Goal: Task Accomplishment & Management: Manage account settings

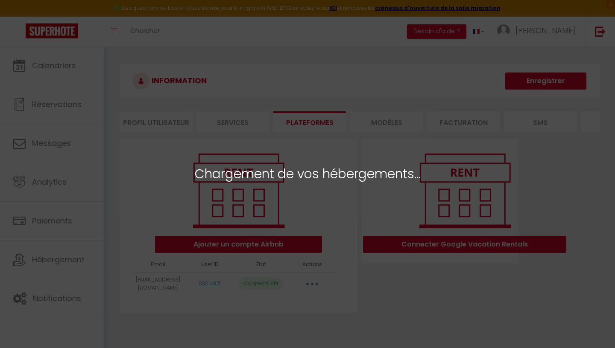
select select
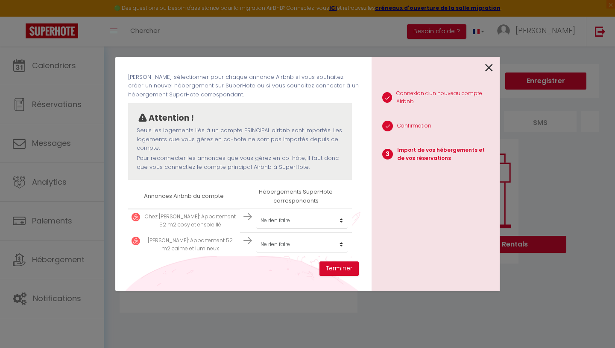
scroll to position [37, 0]
click at [342, 270] on button "Terminer" at bounding box center [338, 269] width 39 height 15
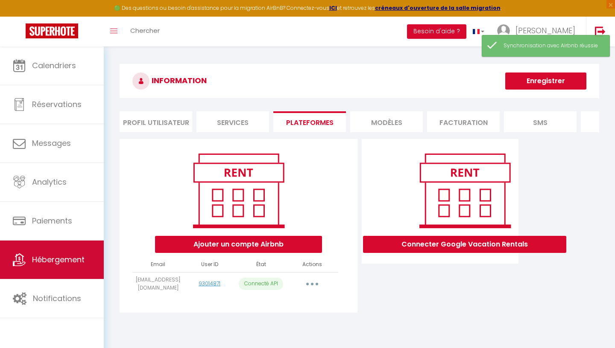
click at [54, 259] on span "Hébergement" at bounding box center [58, 259] width 53 height 11
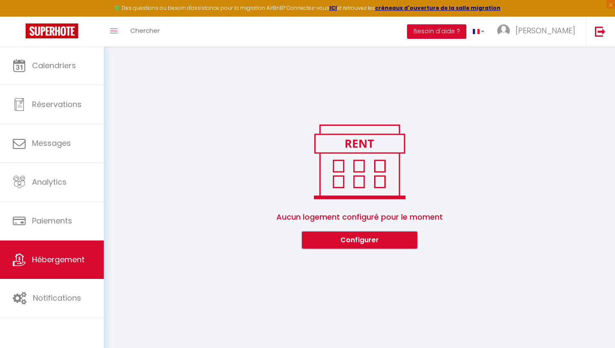
click at [325, 246] on button "Configurer" at bounding box center [359, 240] width 115 height 17
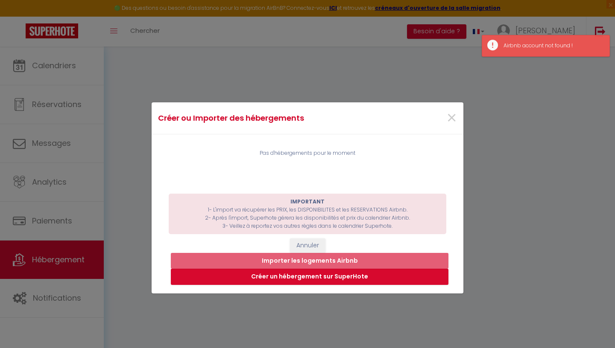
scroll to position [9, 0]
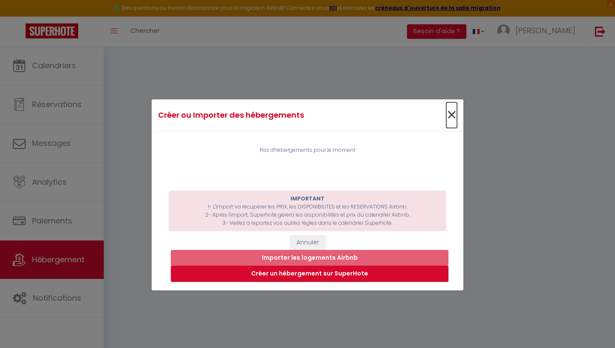
click at [453, 114] on span "×" at bounding box center [451, 115] width 11 height 26
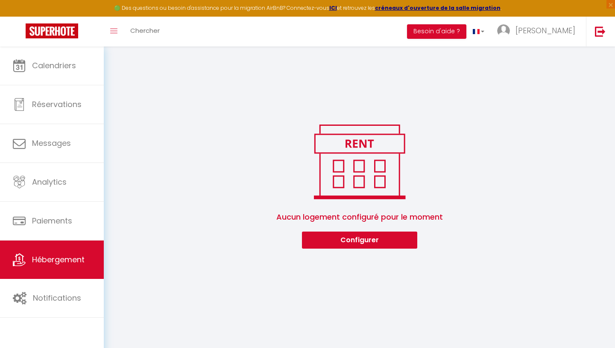
click at [377, 78] on div "0 Hébergements Actions Créer un Hébergement Nouveau groupe Initialiser les appa…" at bounding box center [359, 153] width 511 height 213
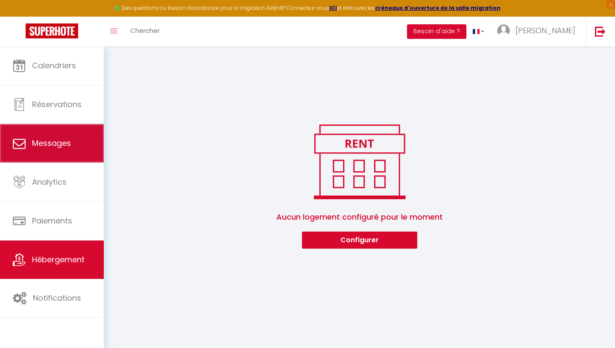
click at [78, 138] on link "Messages" at bounding box center [52, 143] width 104 height 38
select select "message"
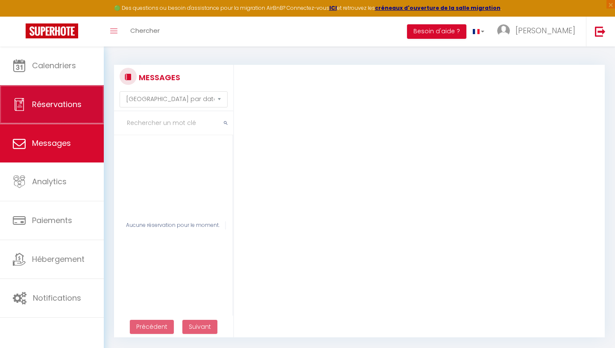
click at [37, 105] on span "Réservations" at bounding box center [57, 104] width 50 height 11
select select "not_cancelled"
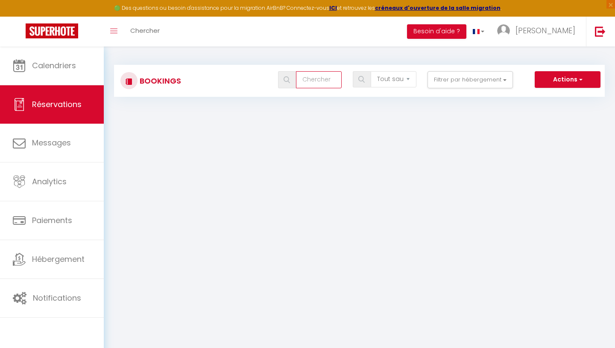
click at [316, 83] on input "text" at bounding box center [319, 79] width 46 height 17
click at [447, 78] on button "Filtrer par hébergement" at bounding box center [469, 79] width 85 height 17
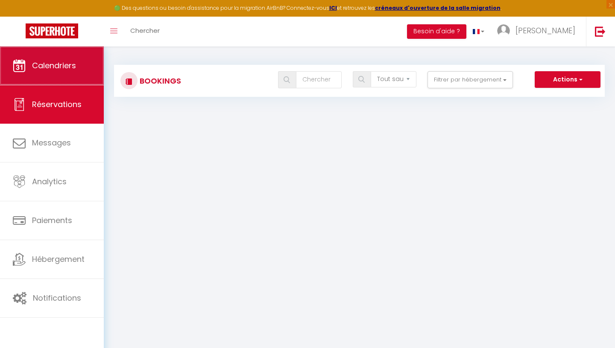
click at [47, 65] on span "Calendriers" at bounding box center [54, 65] width 44 height 11
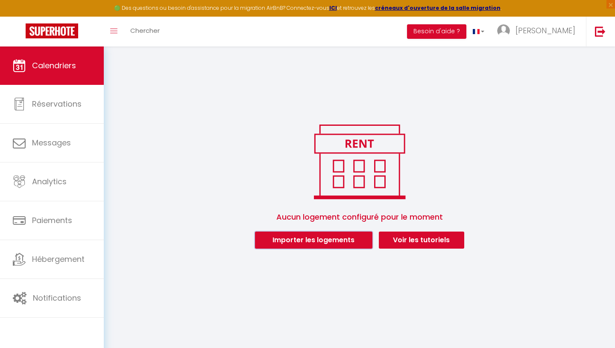
click at [298, 243] on button "Importer les logements" at bounding box center [313, 240] width 117 height 17
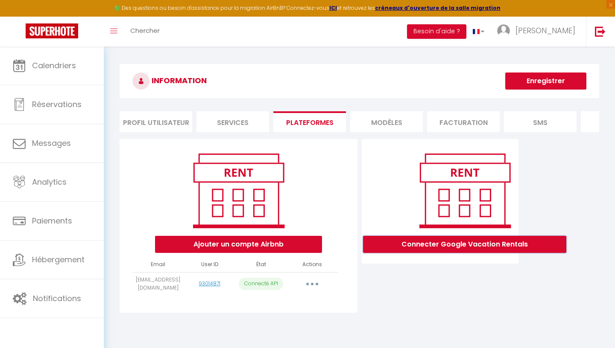
click at [449, 241] on button "Connecter Google Vacation Rentals" at bounding box center [464, 244] width 203 height 17
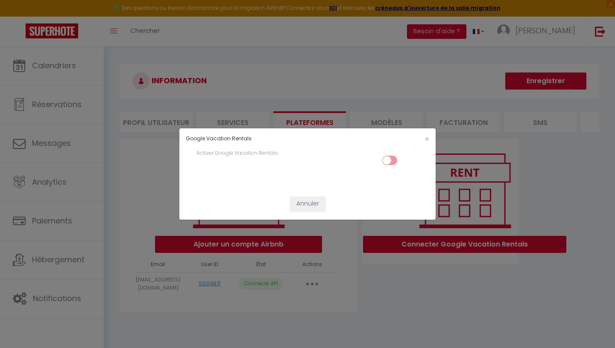
click at [389, 161] on input "checkbox" at bounding box center [389, 162] width 15 height 13
checkbox input "true"
click at [428, 138] on span "×" at bounding box center [426, 139] width 5 height 11
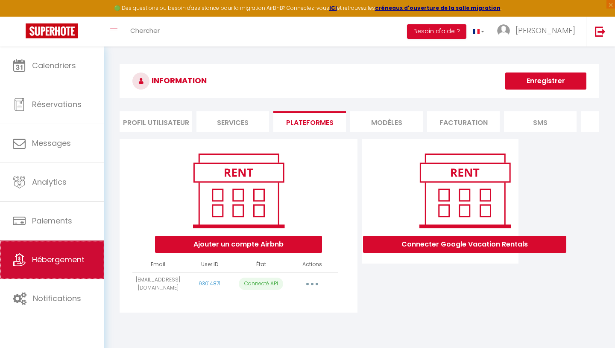
click at [63, 265] on span "Hébergement" at bounding box center [58, 259] width 53 height 11
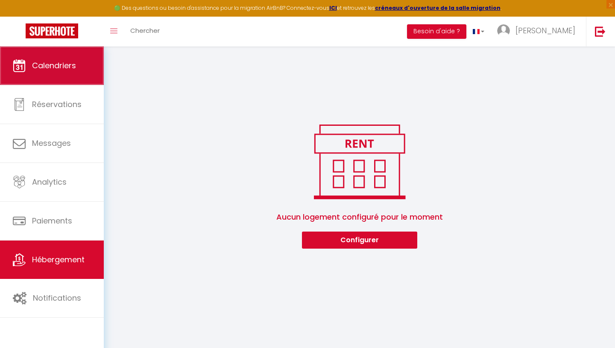
click at [84, 74] on link "Calendriers" at bounding box center [52, 66] width 104 height 38
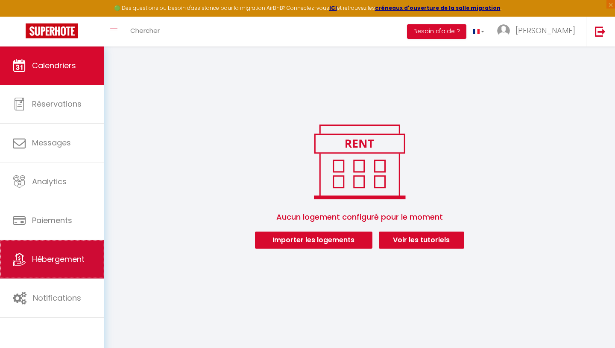
click at [55, 250] on link "Hébergement" at bounding box center [52, 259] width 104 height 38
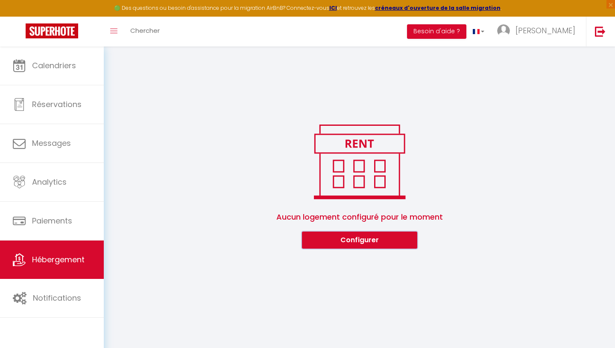
click at [367, 243] on button "Configurer" at bounding box center [359, 240] width 115 height 17
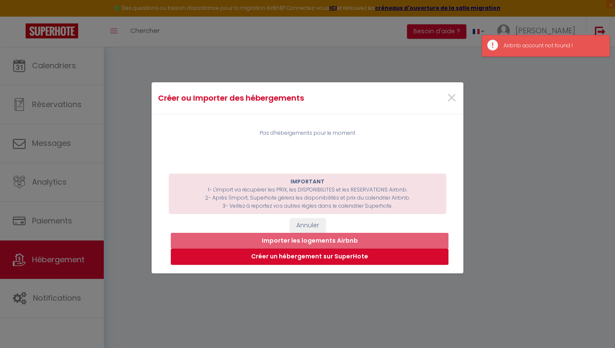
scroll to position [30, 0]
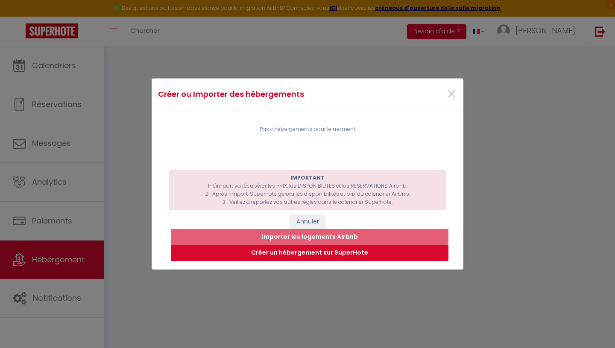
click at [119, 196] on div "Créer ou Importer des hébergements × Pas d'hébergements pour le moment IMPORTAN…" at bounding box center [307, 174] width 615 height 348
click at [236, 67] on div "Créer ou Importer des hébergements × Pas d'hébergements pour le moment IMPORTAN…" at bounding box center [308, 144] width 312 height 348
click at [452, 95] on span "×" at bounding box center [451, 95] width 11 height 26
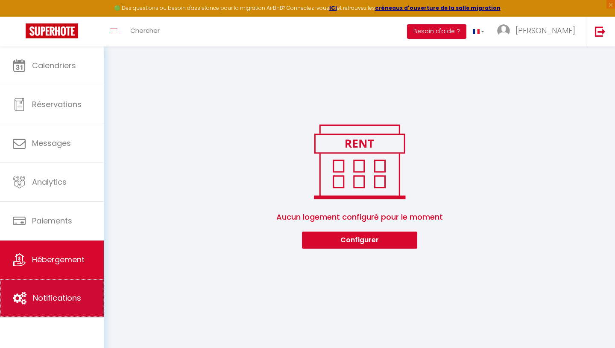
click at [58, 305] on link "Notifications" at bounding box center [52, 298] width 104 height 38
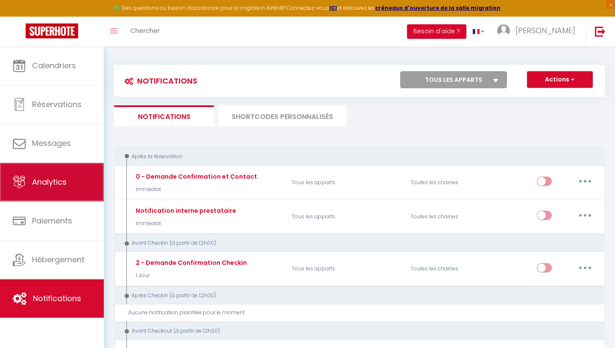
click at [49, 183] on span "Analytics" at bounding box center [49, 182] width 35 height 11
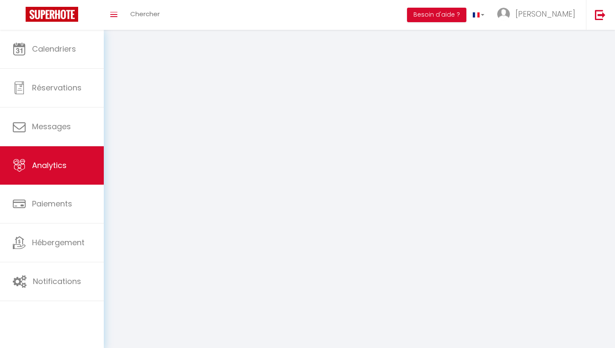
select select "2025"
select select "9"
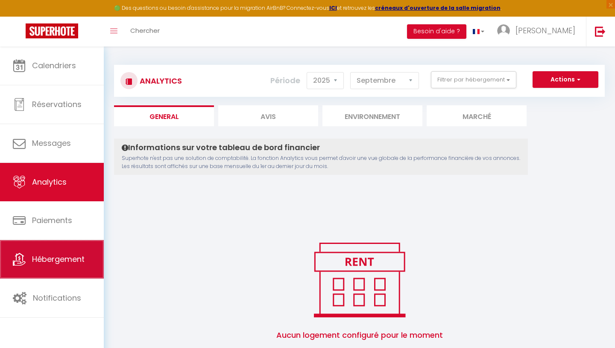
click at [41, 268] on link "Hébergement" at bounding box center [52, 259] width 104 height 38
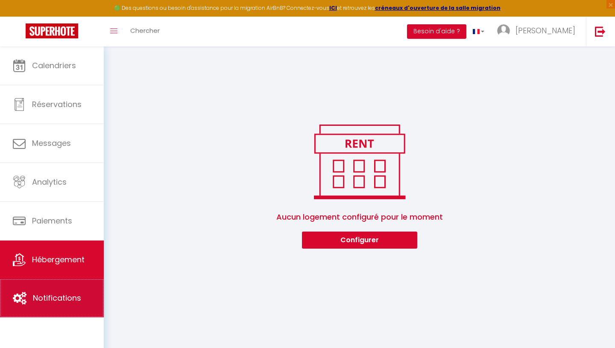
click at [41, 286] on link "Notifications" at bounding box center [52, 298] width 104 height 38
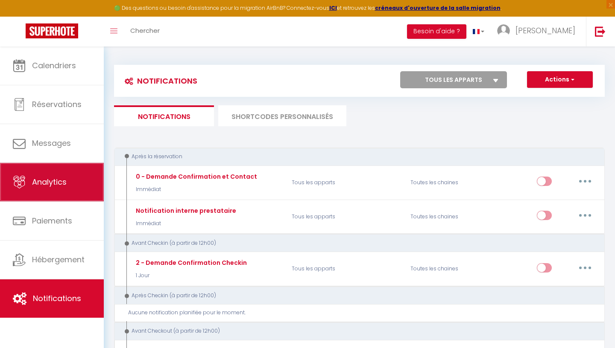
click at [59, 191] on link "Analytics" at bounding box center [52, 182] width 104 height 38
select select "2025"
select select "9"
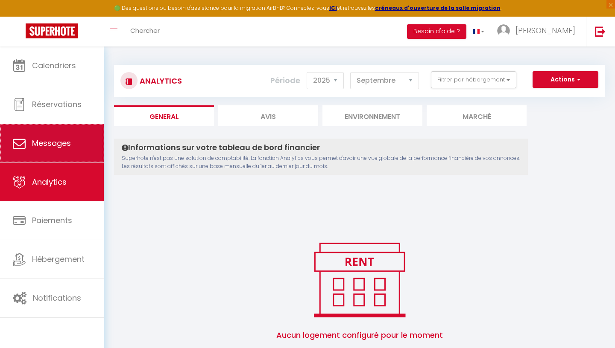
click at [56, 149] on span "Messages" at bounding box center [51, 143] width 39 height 11
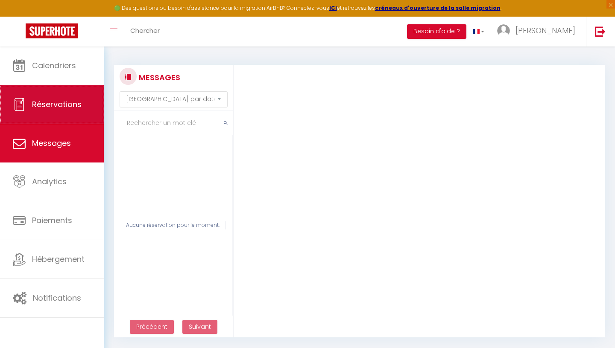
click at [59, 108] on span "Réservations" at bounding box center [57, 104] width 50 height 11
select select "not_cancelled"
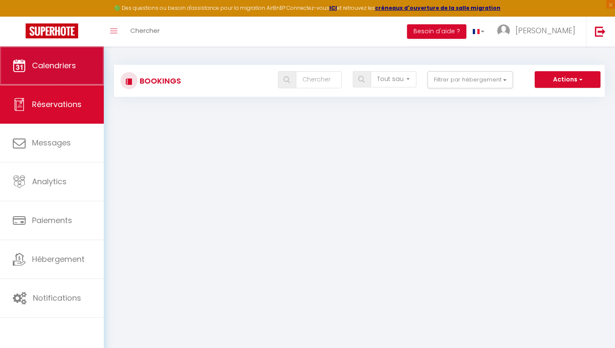
click at [63, 72] on link "Calendriers" at bounding box center [52, 66] width 104 height 38
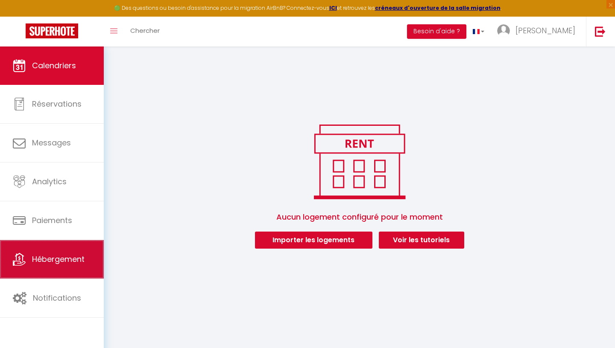
click at [69, 251] on link "Hébergement" at bounding box center [52, 259] width 104 height 38
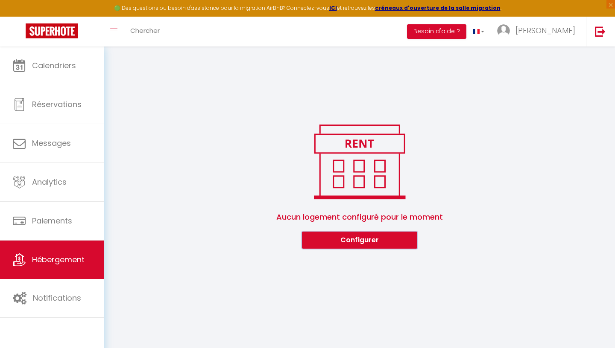
click at [316, 240] on button "Configurer" at bounding box center [359, 240] width 115 height 17
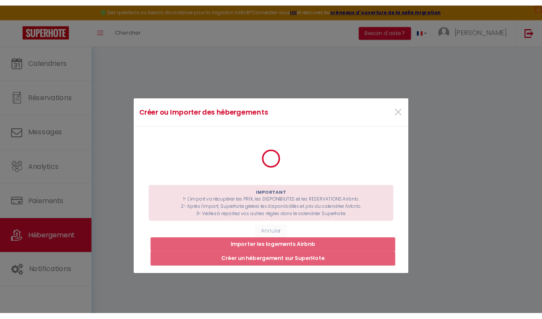
scroll to position [30, 0]
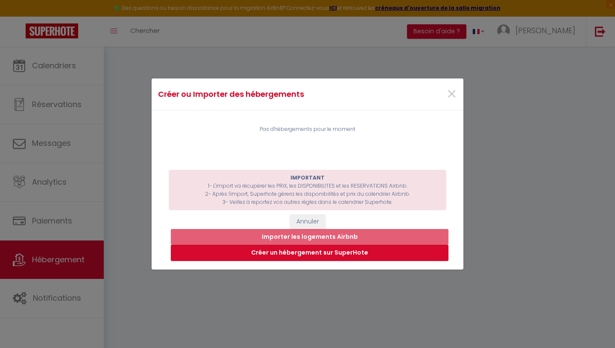
click at [143, 139] on div "Créer ou Importer des hébergements × Pas d'hébergements pour le moment IMPORTAN…" at bounding box center [307, 174] width 615 height 348
click at [452, 95] on span "×" at bounding box center [451, 95] width 11 height 26
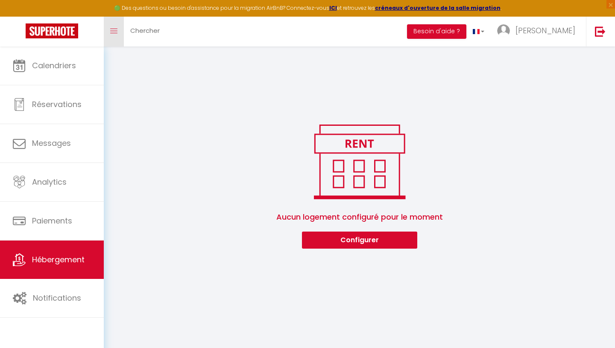
click at [117, 32] on icon "Toggle menubar" at bounding box center [113, 31] width 7 height 5
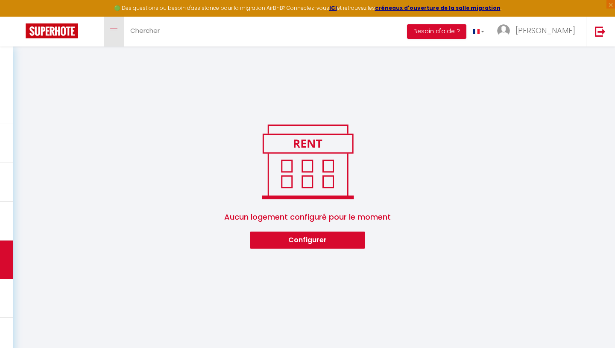
click at [117, 32] on icon "Toggle menubar" at bounding box center [113, 31] width 7 height 5
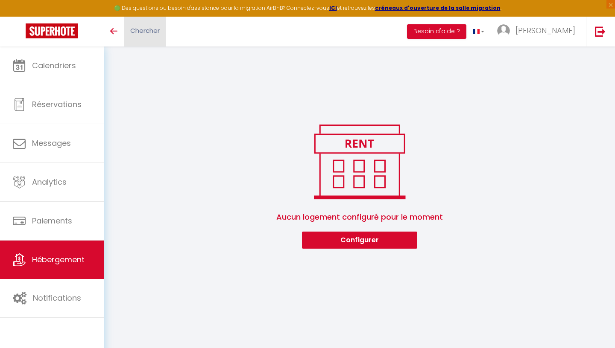
click at [154, 33] on span "Chercher" at bounding box center [144, 30] width 29 height 9
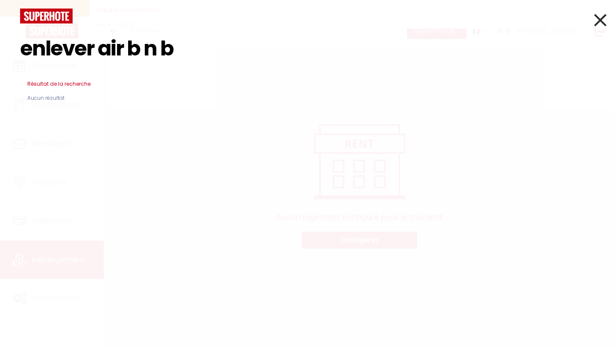
drag, startPoint x: 174, startPoint y: 50, endPoint x: 136, endPoint y: 50, distance: 38.4
click at [135, 50] on input "enlever air b n b" at bounding box center [307, 48] width 575 height 50
drag, startPoint x: 169, startPoint y: 53, endPoint x: 103, endPoint y: 51, distance: 65.4
click at [103, 51] on input "enlever air bnb" at bounding box center [307, 48] width 575 height 50
click at [126, 53] on input "enlever un herbergent" at bounding box center [307, 48] width 575 height 50
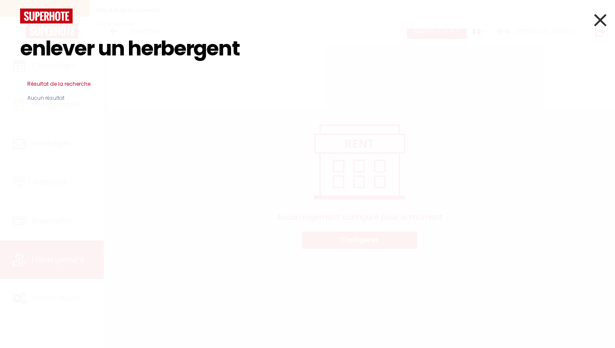
drag, startPoint x: 94, startPoint y: 52, endPoint x: 14, endPoint y: 56, distance: 80.8
click at [20, 56] on input "enlever un herbergent" at bounding box center [307, 48] width 575 height 50
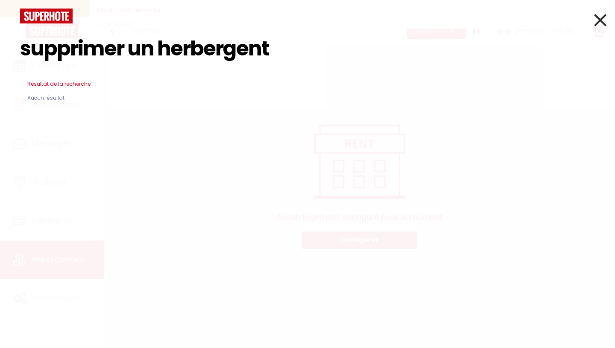
type input "supprimer un herbergent"
click at [41, 84] on h3 "Résultat de la recherche" at bounding box center [307, 84] width 575 height 20
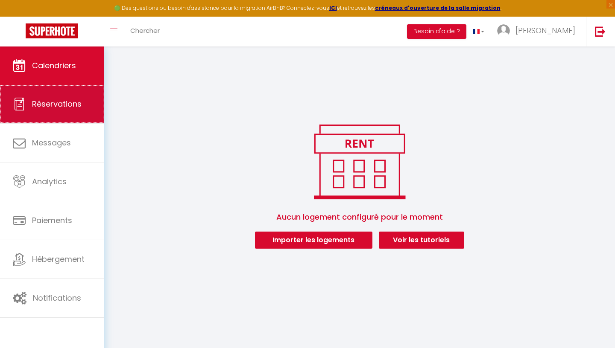
click at [60, 106] on span "Réservations" at bounding box center [57, 104] width 50 height 11
select select "not_cancelled"
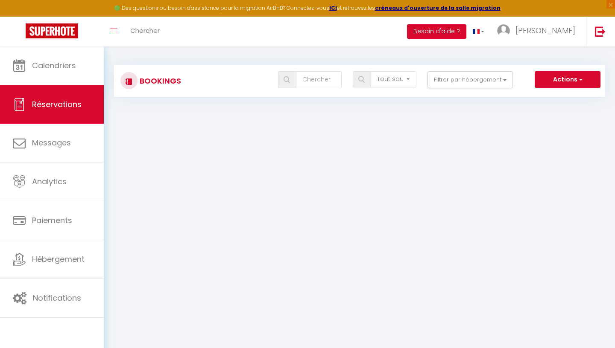
click at [290, 82] on img at bounding box center [287, 79] width 6 height 7
click at [311, 82] on input "text" at bounding box center [319, 79] width 46 height 17
click at [130, 80] on img at bounding box center [129, 81] width 7 height 7
click at [151, 83] on h3 "Bookings" at bounding box center [159, 80] width 44 height 19
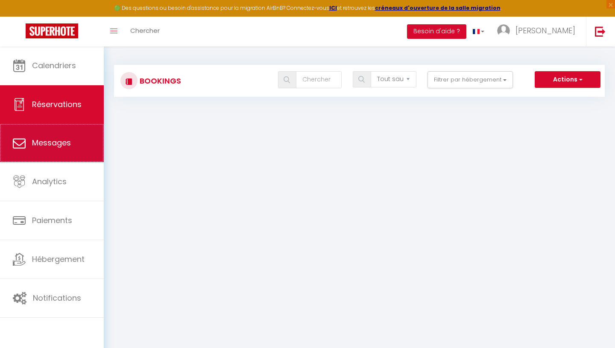
click at [70, 147] on span "Messages" at bounding box center [51, 142] width 39 height 11
select select "message"
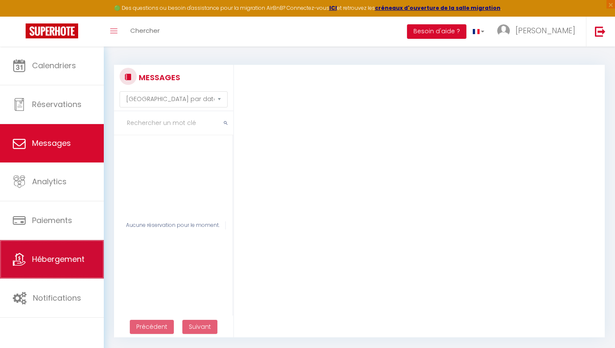
click at [69, 265] on span "Hébergement" at bounding box center [58, 259] width 53 height 11
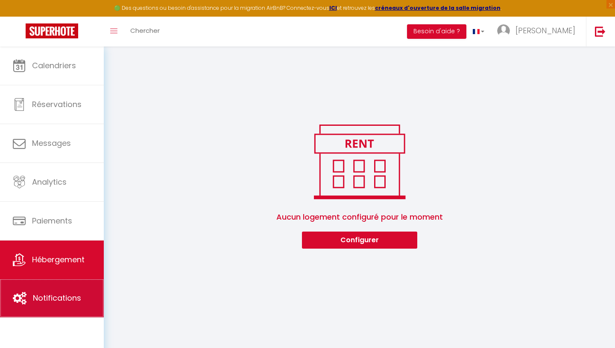
click at [71, 298] on span "Notifications" at bounding box center [57, 298] width 48 height 11
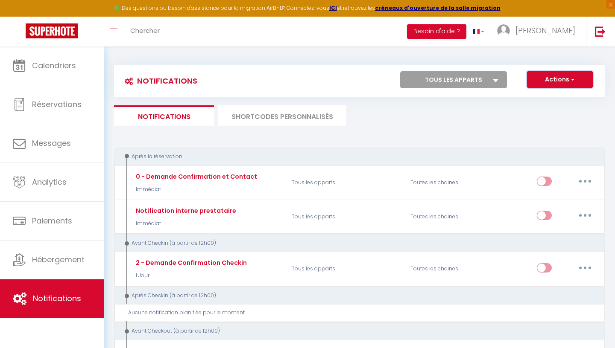
click at [558, 80] on button "Actions" at bounding box center [560, 79] width 66 height 17
click at [519, 121] on link "Importer" at bounding box center [547, 120] width 89 height 11
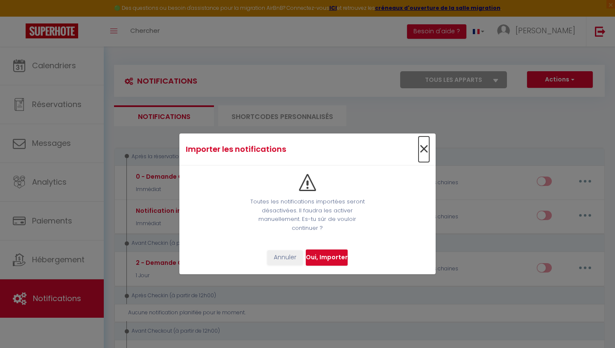
click at [424, 152] on span "×" at bounding box center [423, 150] width 11 height 26
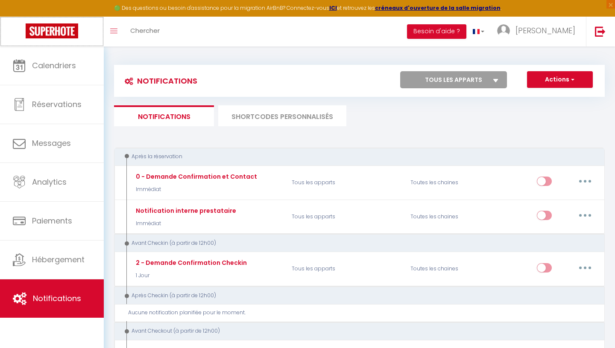
click at [66, 27] on img at bounding box center [52, 30] width 53 height 15
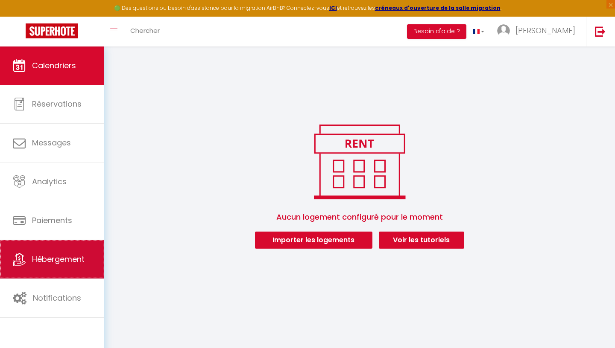
click at [71, 258] on span "Hébergement" at bounding box center [58, 259] width 53 height 11
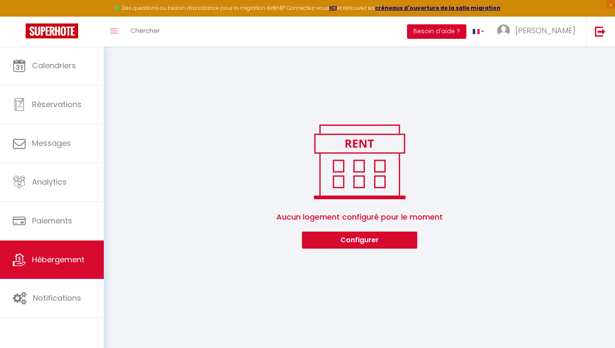
click at [466, 35] on button "Besoin d'aide ?" at bounding box center [436, 31] width 59 height 15
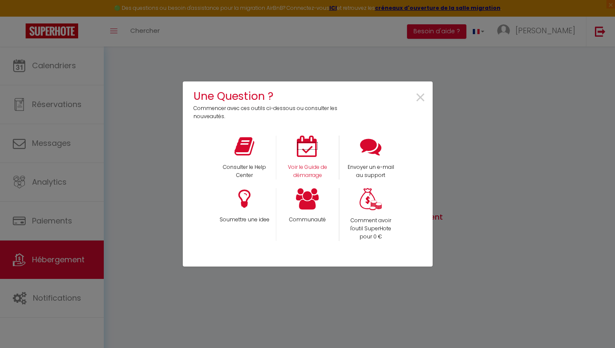
click at [307, 157] on icon at bounding box center [307, 146] width 21 height 21
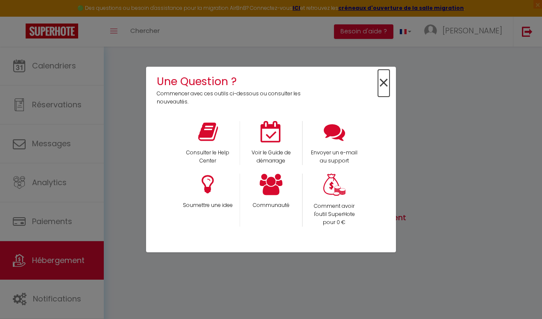
click at [384, 80] on span "×" at bounding box center [384, 83] width 12 height 27
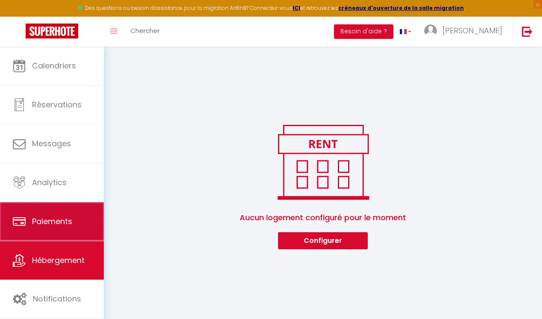
click at [79, 234] on link "Paiements" at bounding box center [52, 221] width 104 height 38
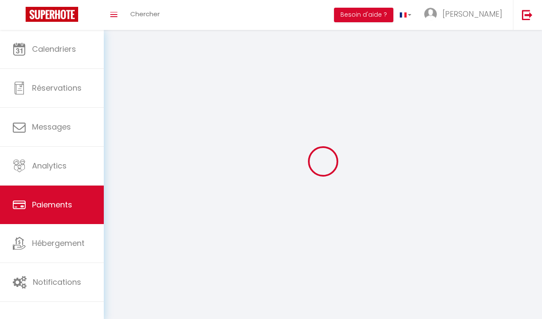
select select "2"
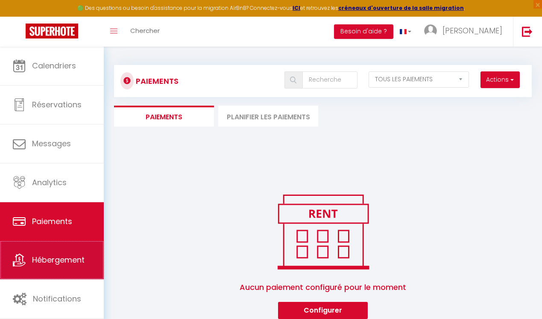
click at [66, 258] on span "Hébergement" at bounding box center [58, 259] width 53 height 11
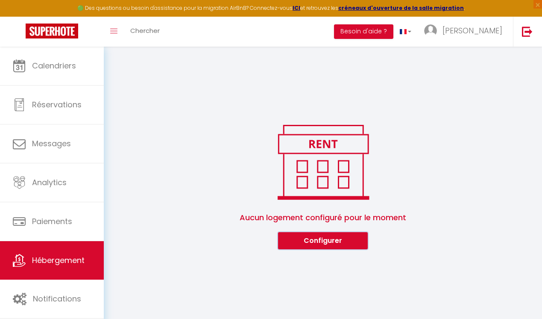
click at [296, 241] on button "Configurer" at bounding box center [323, 240] width 90 height 17
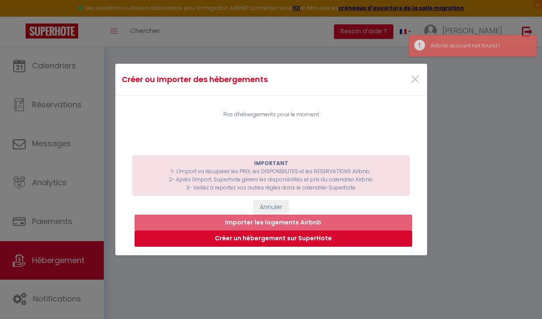
click at [286, 239] on button "Créer un hébergement sur SuperHote" at bounding box center [273, 238] width 278 height 16
select select "3"
select select "2"
select select "1"
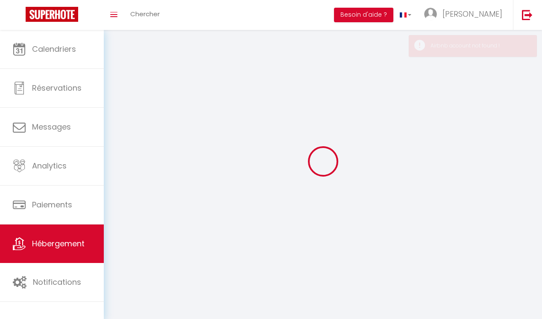
select select
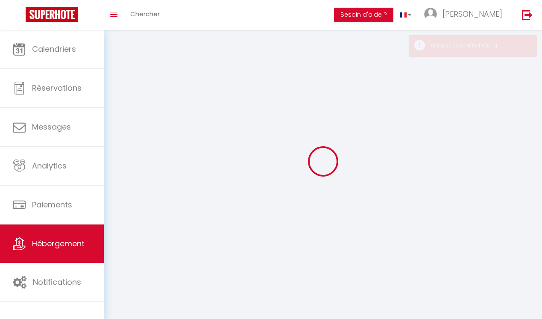
select select
checkbox input "false"
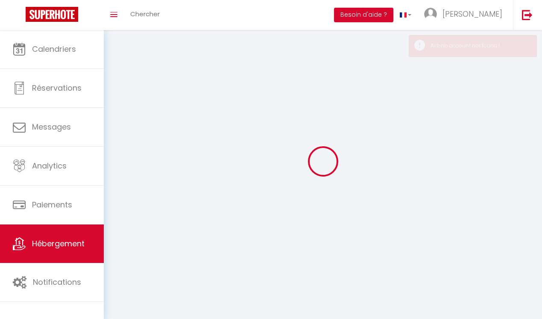
select select
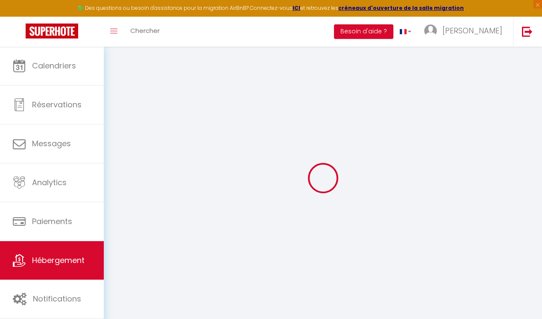
select select "15:00"
select select "23:45"
select select "11:00"
select select "30"
select select "120"
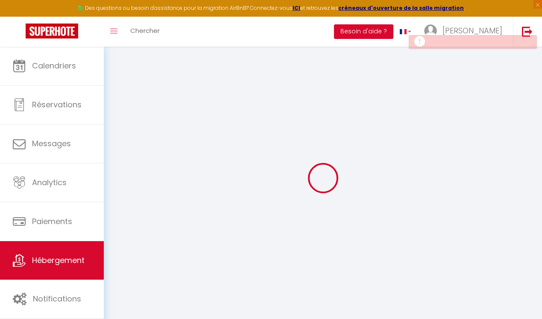
select select
checkbox input "false"
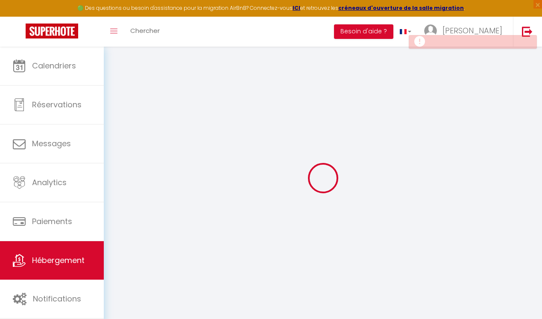
select select
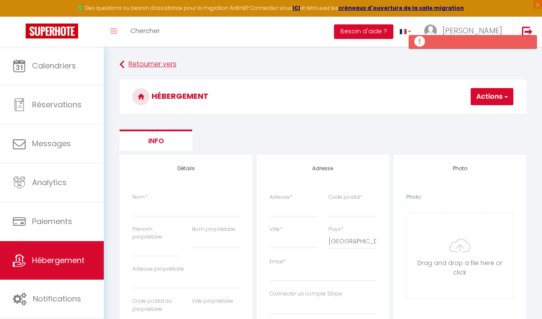
click at [146, 70] on link "Retourner vers" at bounding box center [323, 64] width 406 height 15
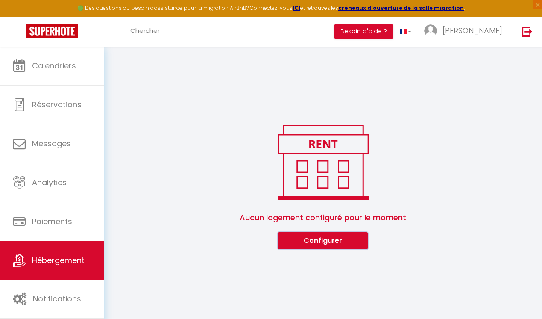
click at [315, 243] on button "Configurer" at bounding box center [323, 240] width 90 height 17
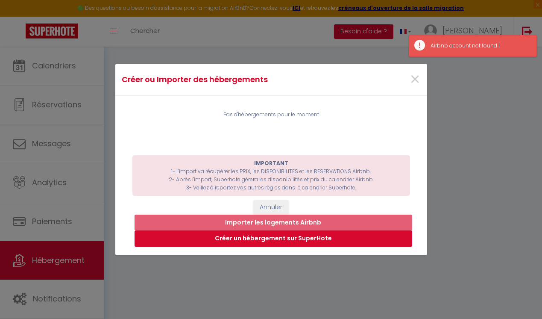
click at [313, 238] on button "Créer un hébergement sur SuperHote" at bounding box center [273, 238] width 278 height 16
select select "3"
select select "2"
select select "1"
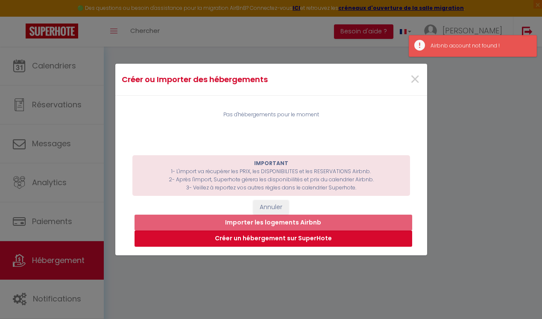
select select "28"
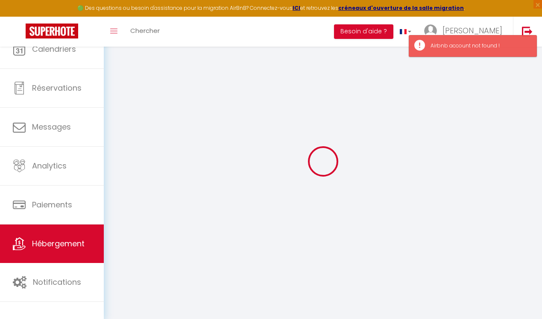
select select
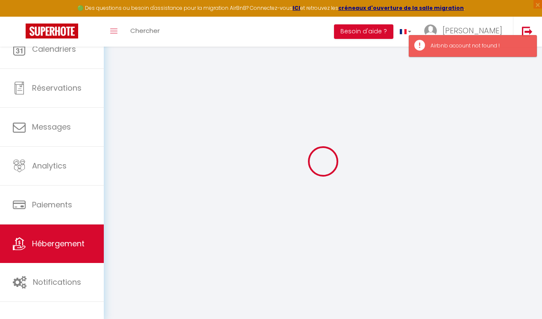
select select
checkbox input "false"
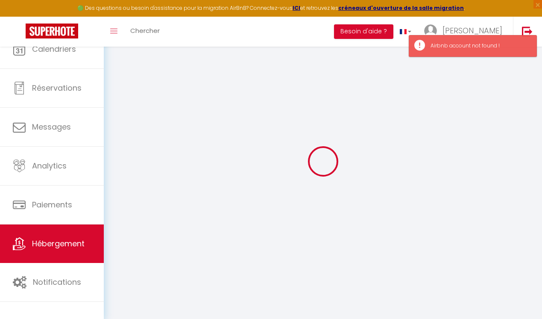
select select
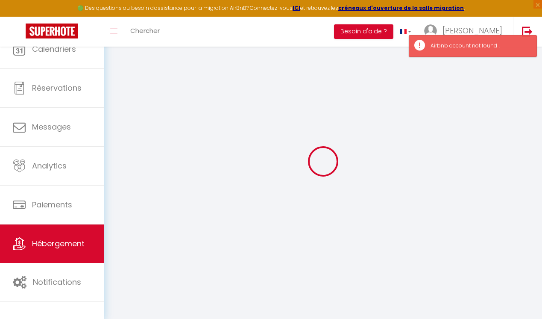
select select
checkbox input "false"
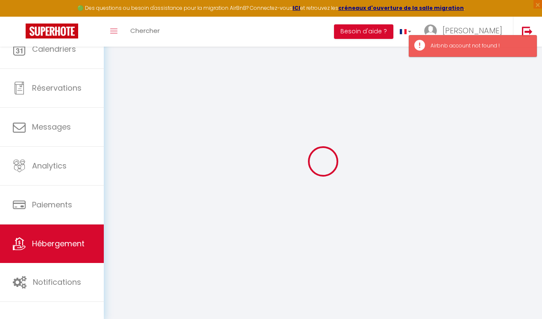
checkbox input "false"
select select
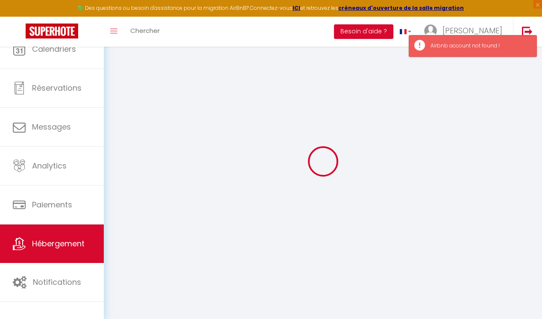
checkbox input "false"
select select
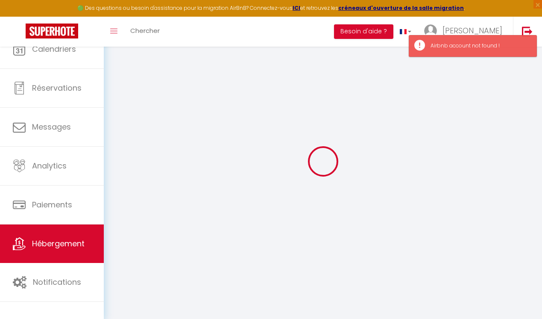
select select
select select "15:00"
select select "23:45"
select select "11:00"
select select "30"
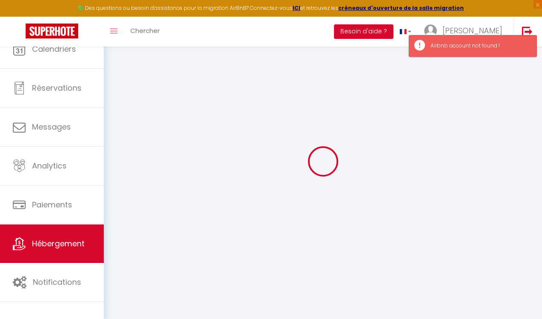
select select "120"
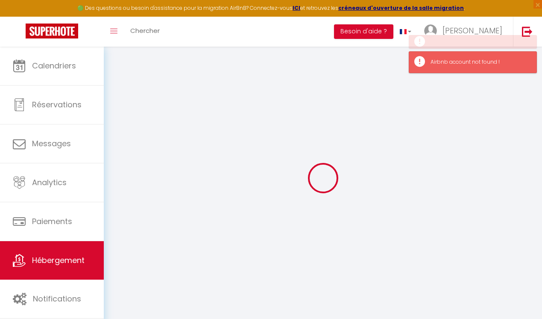
select select
checkbox input "false"
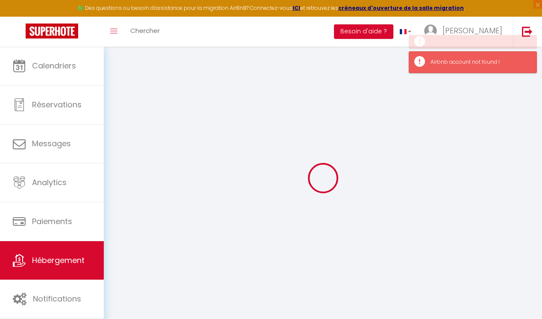
select select
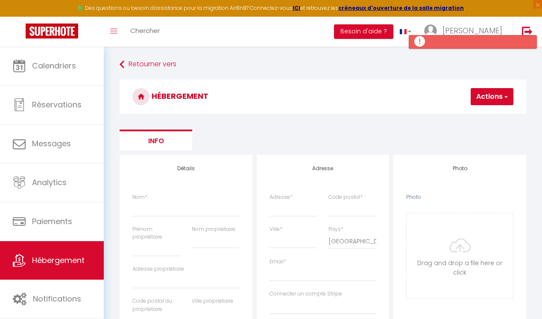
click at [493, 95] on button "Actions" at bounding box center [492, 96] width 43 height 17
click at [493, 94] on button "Actions" at bounding box center [492, 96] width 43 height 17
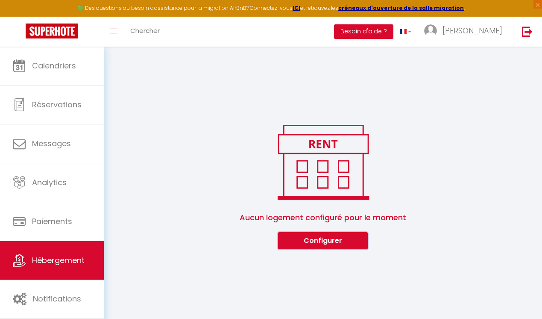
click at [320, 246] on button "Configurer" at bounding box center [323, 240] width 90 height 17
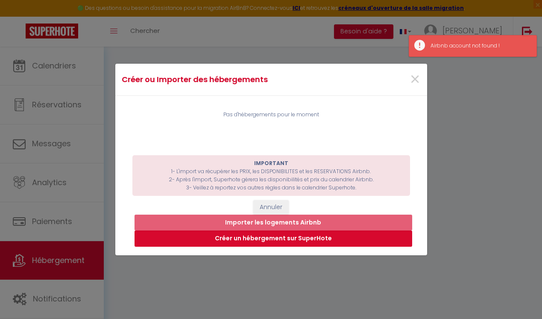
click at [268, 238] on button "Créer un hébergement sur SuperHote" at bounding box center [273, 238] width 278 height 16
select select "3"
select select "2"
select select "1"
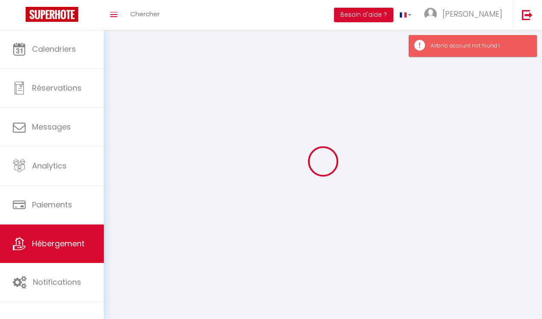
select select
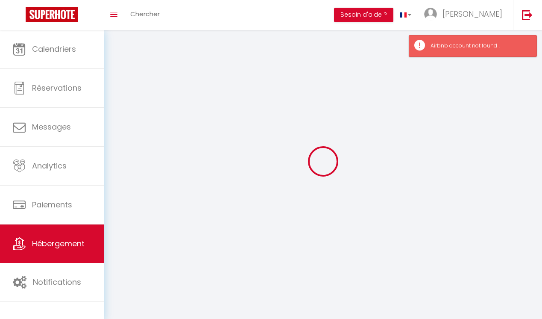
select select
checkbox input "false"
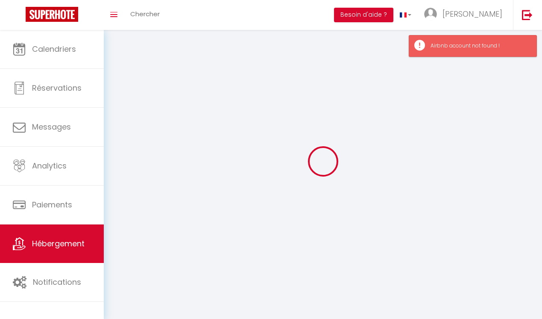
select select
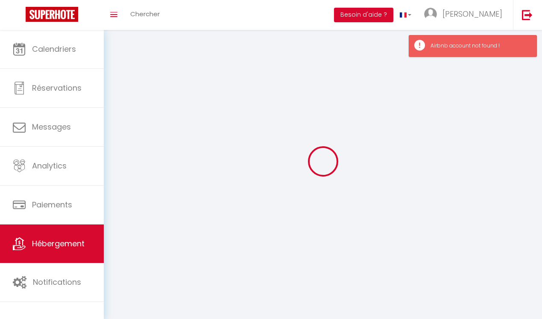
select select
checkbox input "false"
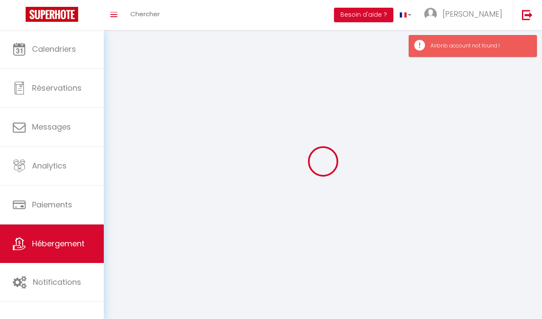
checkbox input "false"
select select
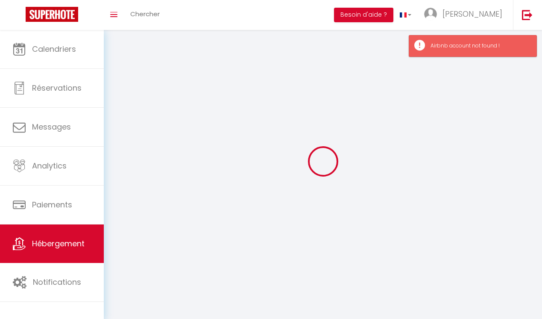
select select
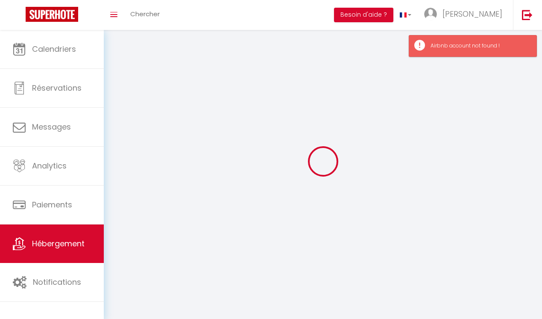
checkbox input "false"
select select
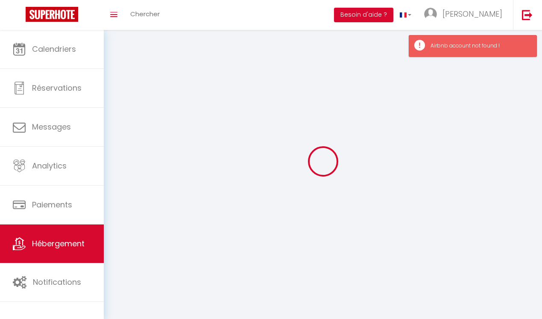
select select
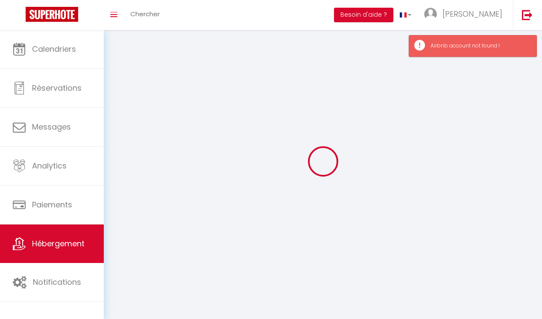
select select
checkbox input "false"
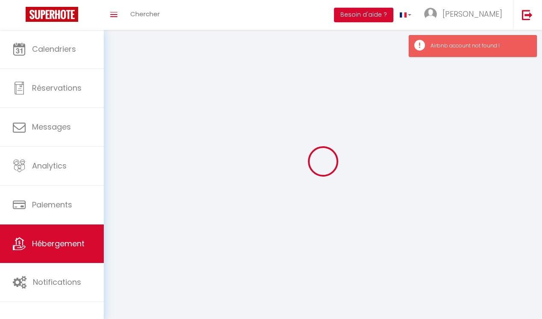
checkbox input "false"
select select
select select "1"
select select "28"
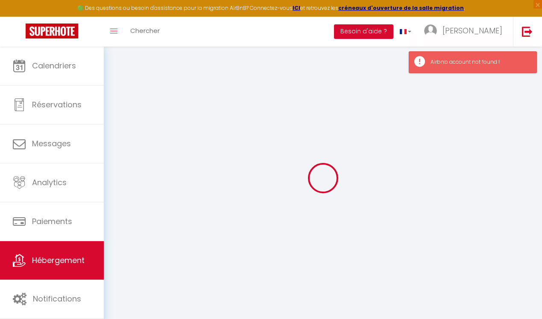
select select
checkbox input "false"
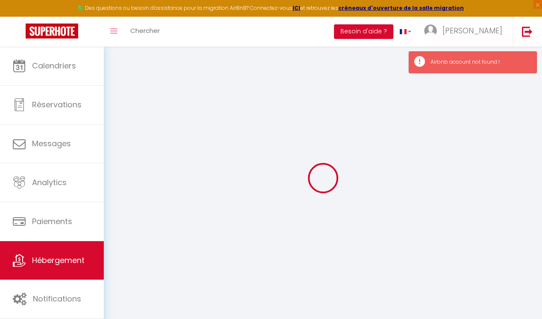
select select
checkbox input "false"
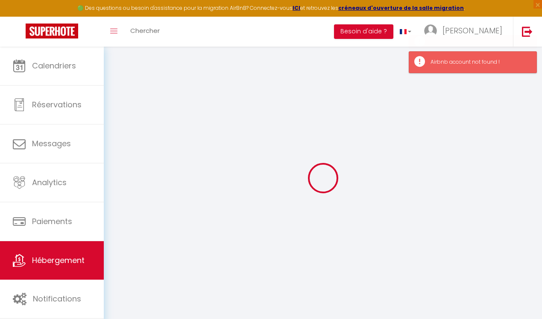
checkbox input "false"
select select
select select "15:00"
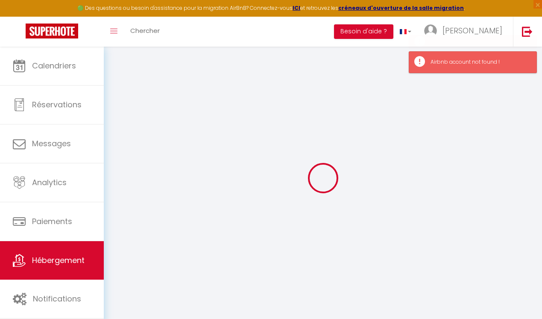
select select "23:45"
select select "11:00"
select select "30"
select select "120"
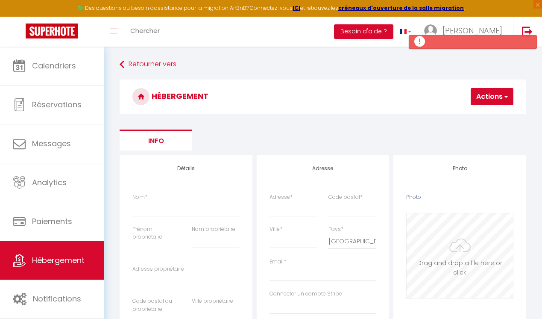
click at [456, 258] on input "Photo" at bounding box center [459, 255] width 106 height 85
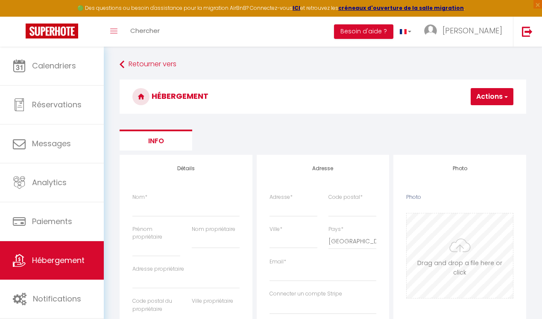
type input "C:\fakepath\Image 16.jpeg"
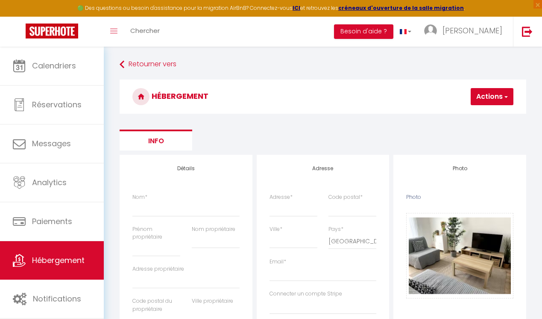
click at [480, 97] on button "Actions" at bounding box center [492, 96] width 43 height 17
click at [483, 115] on input "Enregistrer" at bounding box center [470, 115] width 32 height 9
select select
checkbox input "false"
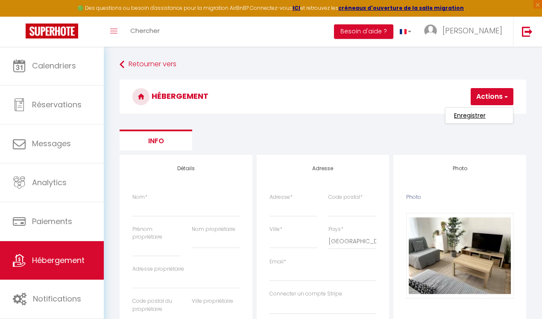
checkbox input "false"
select select
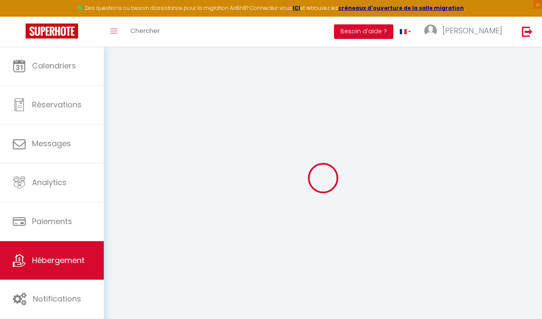
select select
checkbox input "false"
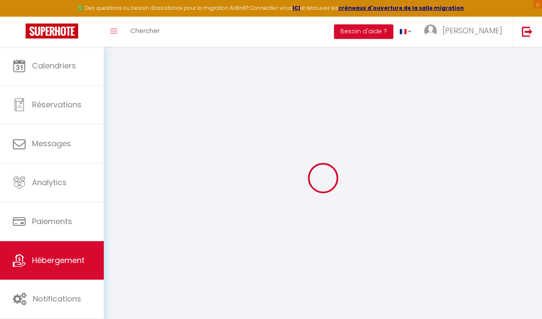
select select
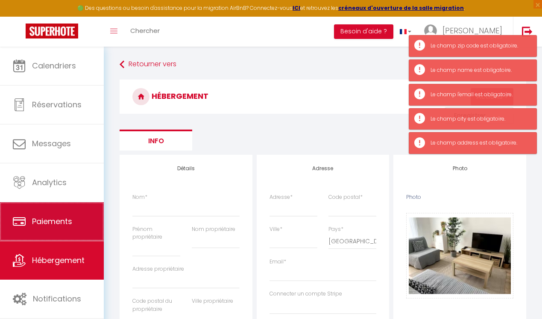
click at [90, 209] on link "Paiements" at bounding box center [52, 221] width 104 height 38
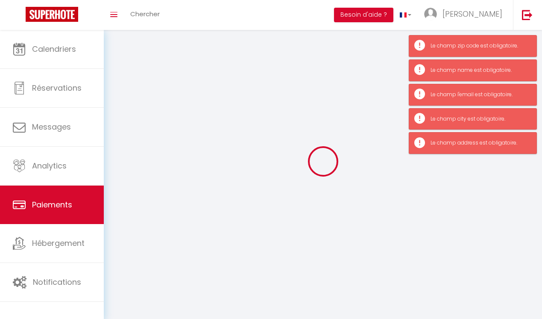
select select "2"
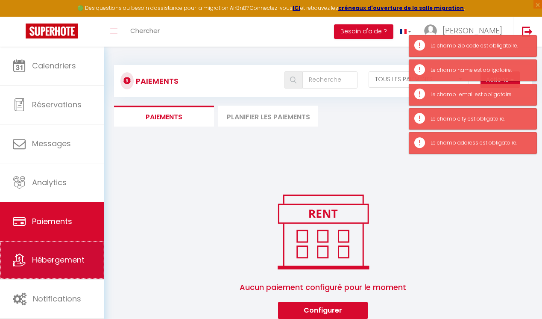
click at [76, 258] on span "Hébergement" at bounding box center [58, 259] width 53 height 11
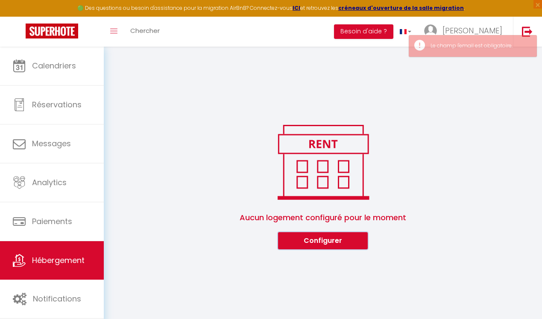
click at [343, 242] on button "Configurer" at bounding box center [323, 240] width 90 height 17
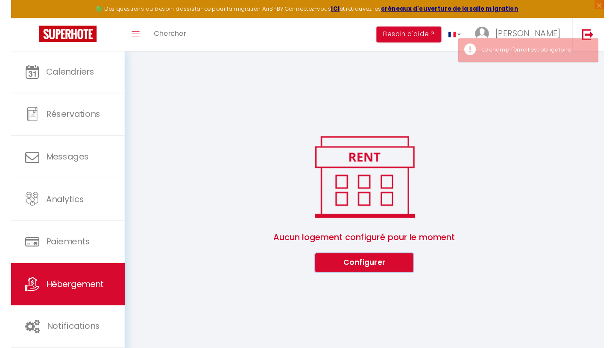
scroll to position [30, 0]
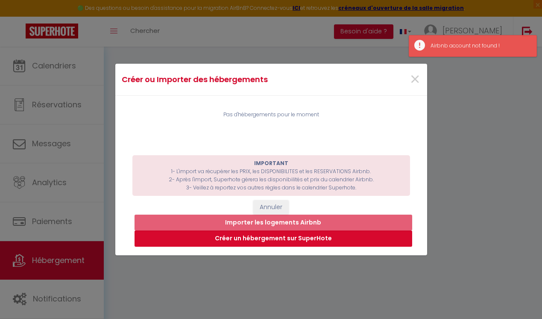
click at [343, 241] on button "Créer un hébergement sur SuperHote" at bounding box center [273, 238] width 278 height 16
select select "3"
select select "2"
select select "1"
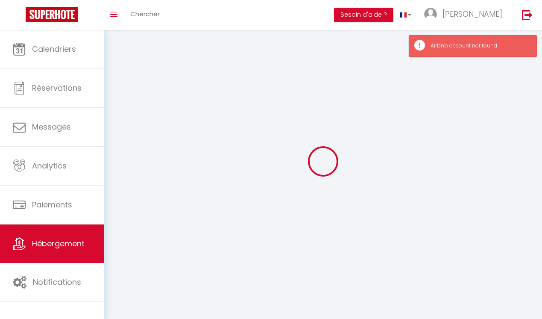
select select
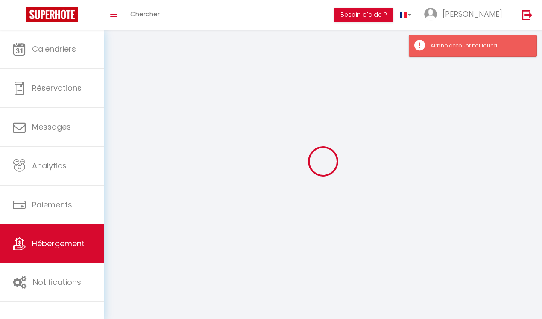
select select
checkbox input "false"
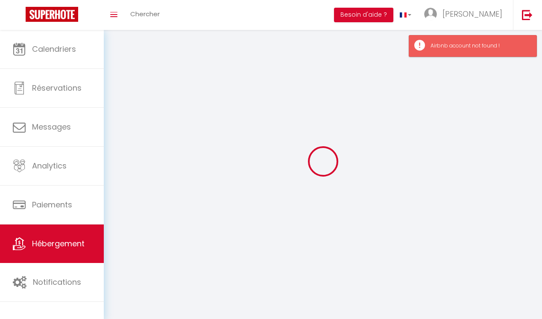
checkbox input "false"
select select
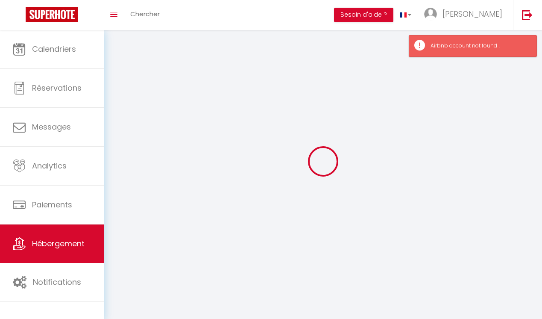
select select
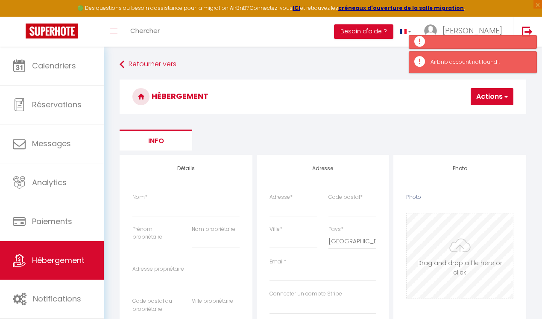
click at [462, 248] on input "Photo" at bounding box center [459, 255] width 106 height 85
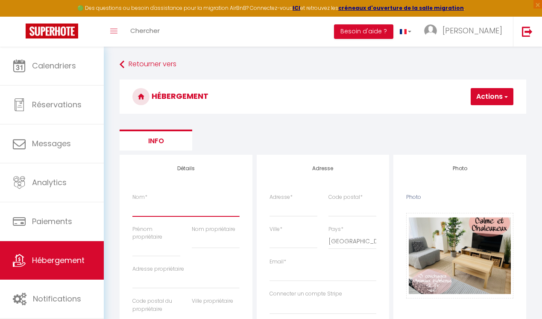
click at [210, 210] on input "Nom *" at bounding box center [185, 208] width 107 height 15
click at [157, 253] on input "Prénom propriétaire" at bounding box center [156, 248] width 48 height 15
click at [278, 212] on input "Adresse *" at bounding box center [293, 208] width 48 height 15
click at [299, 240] on input "Ville *" at bounding box center [293, 240] width 48 height 15
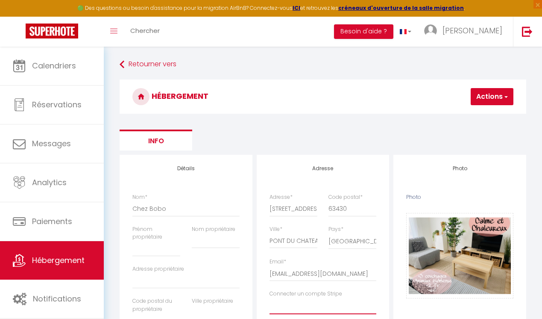
click at [269, 298] on select "Connecter un compte Stripe" at bounding box center [322, 306] width 107 height 16
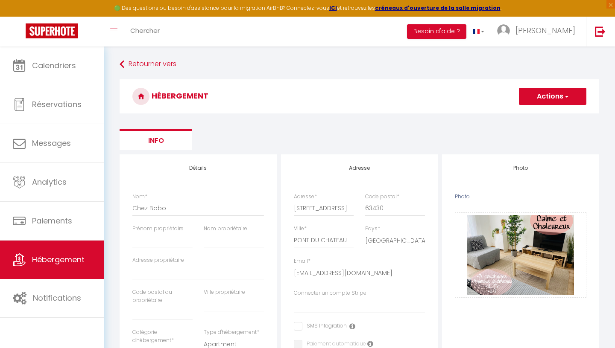
click at [550, 99] on button "Actions" at bounding box center [552, 96] width 67 height 17
click at [545, 112] on input "Enregistrer" at bounding box center [543, 115] width 32 height 9
click at [538, 119] on input "Enregistrer" at bounding box center [543, 115] width 32 height 9
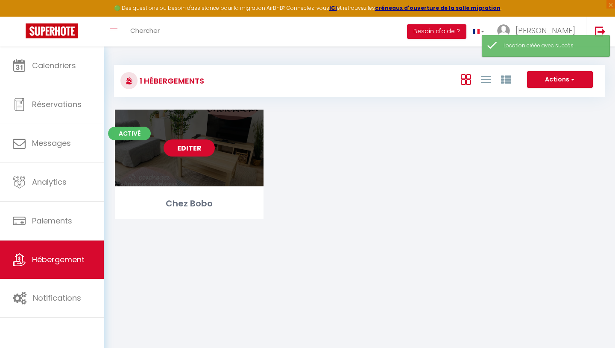
click at [183, 151] on link "Editer" at bounding box center [189, 148] width 51 height 17
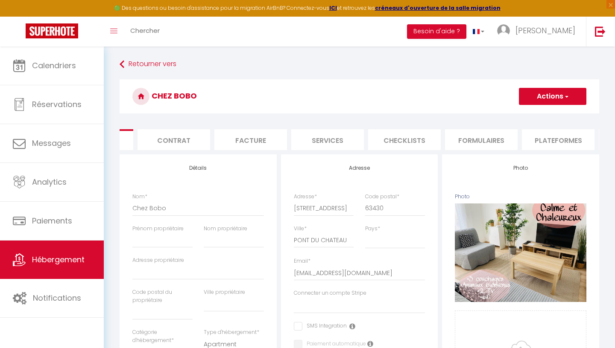
scroll to position [0, 60]
click at [544, 141] on li "Plateformes" at bounding box center [557, 139] width 73 height 21
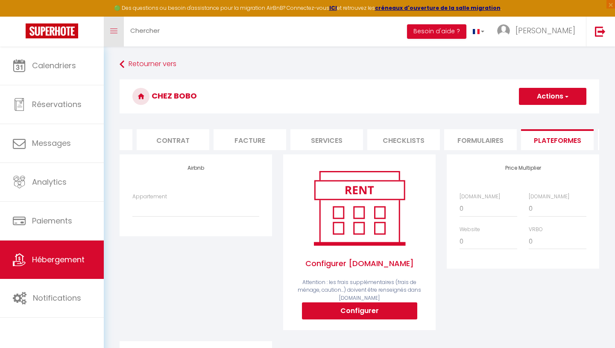
click at [114, 31] on span at bounding box center [113, 31] width 7 height 1
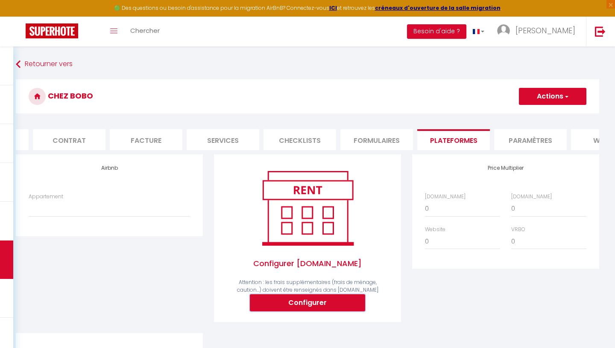
click at [322, 302] on button "Configurer" at bounding box center [307, 303] width 115 height 17
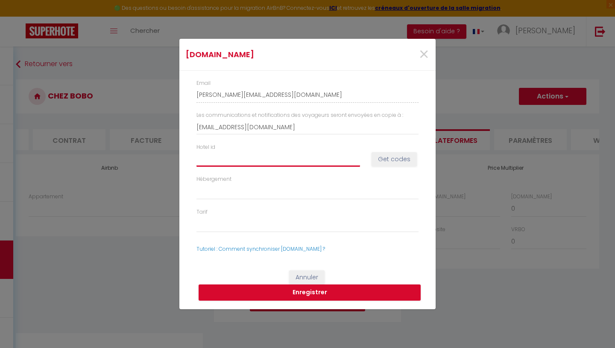
click at [242, 162] on input "Hotel id" at bounding box center [278, 159] width 164 height 15
click at [391, 158] on button "Get codes" at bounding box center [393, 159] width 45 height 15
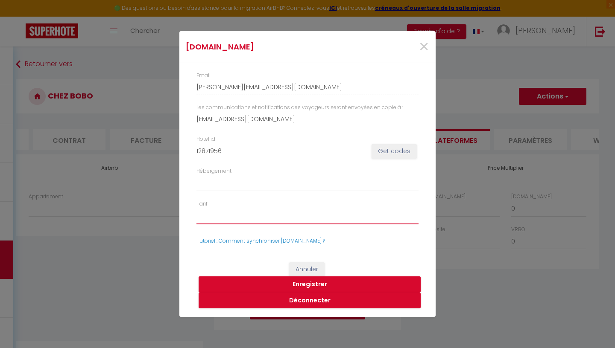
click option "48649447 - Standard Rate" at bounding box center [0, 0] width 0 height 0
click at [308, 282] on button "Enregistrer" at bounding box center [310, 285] width 222 height 16
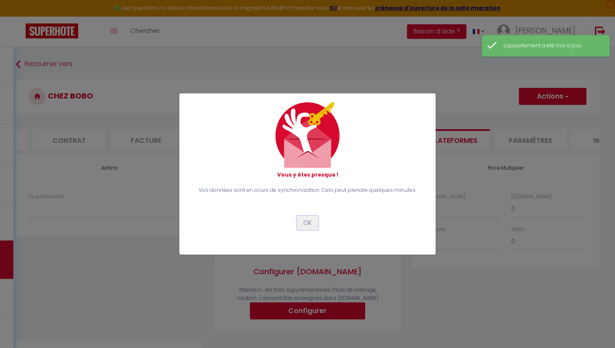
click at [307, 223] on button "OK" at bounding box center [307, 223] width 21 height 15
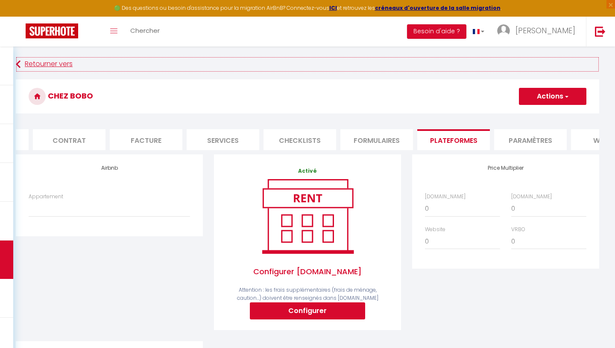
click at [70, 63] on link "Retourner vers" at bounding box center [307, 64] width 583 height 15
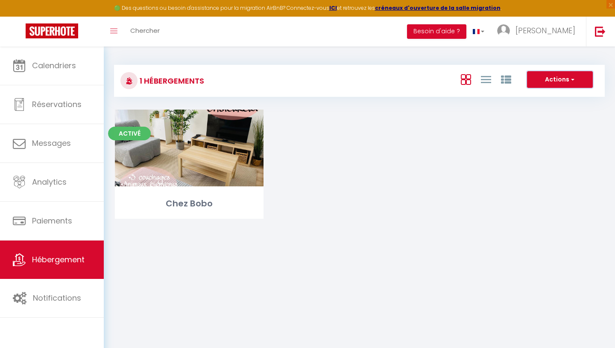
click at [542, 82] on button "Actions" at bounding box center [560, 79] width 66 height 17
click at [535, 99] on li "Créer un Hébergement" at bounding box center [553, 97] width 78 height 9
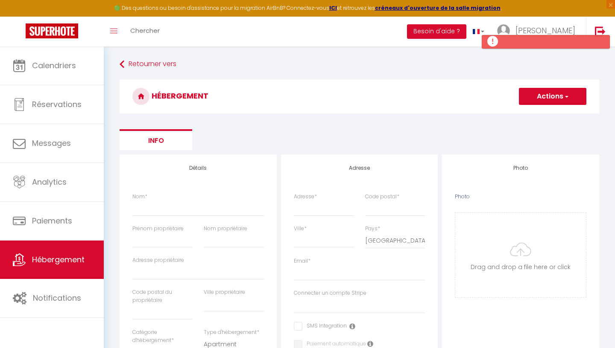
click at [219, 196] on div "Nom *" at bounding box center [198, 204] width 132 height 23
click at [213, 213] on input "Nom *" at bounding box center [198, 208] width 132 height 15
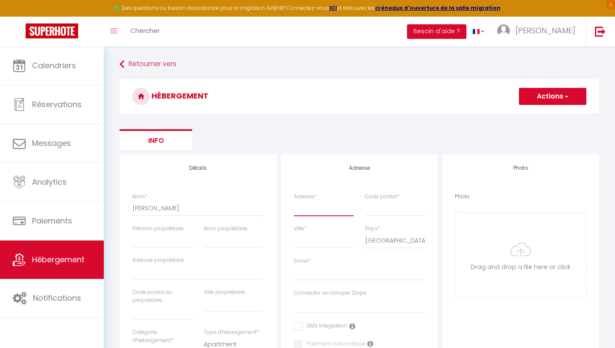
click at [316, 208] on input "Adresse *" at bounding box center [324, 208] width 60 height 15
click at [322, 241] on input "Ville *" at bounding box center [324, 240] width 60 height 15
click at [474, 252] on input "Photo" at bounding box center [520, 255] width 131 height 85
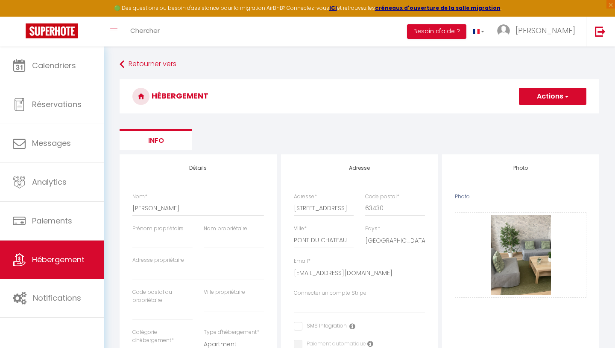
click at [544, 97] on button "Actions" at bounding box center [552, 96] width 67 height 17
click at [538, 121] on ul "Enregistrer" at bounding box center [552, 115] width 68 height 16
click at [539, 95] on button "Actions" at bounding box center [552, 96] width 67 height 17
click at [536, 114] on input "Enregistrer" at bounding box center [543, 115] width 32 height 9
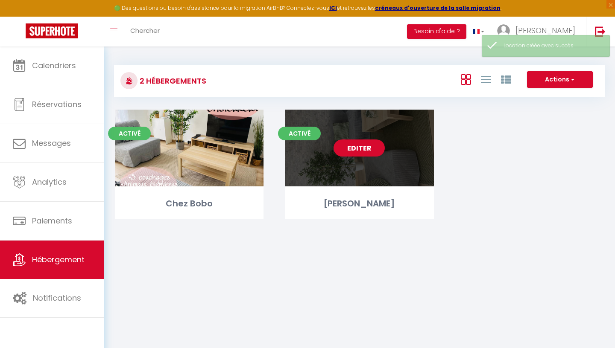
click at [352, 151] on link "Editer" at bounding box center [358, 148] width 51 height 17
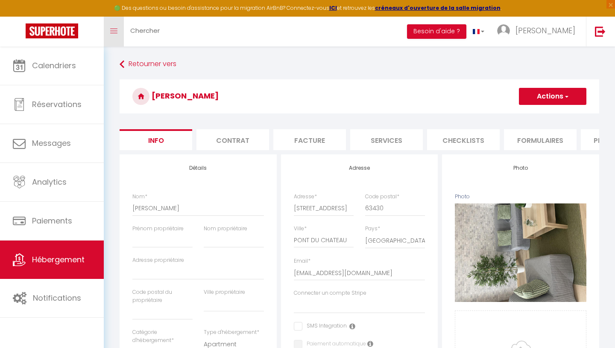
click at [118, 38] on link "Toggle menubar" at bounding box center [114, 32] width 20 height 30
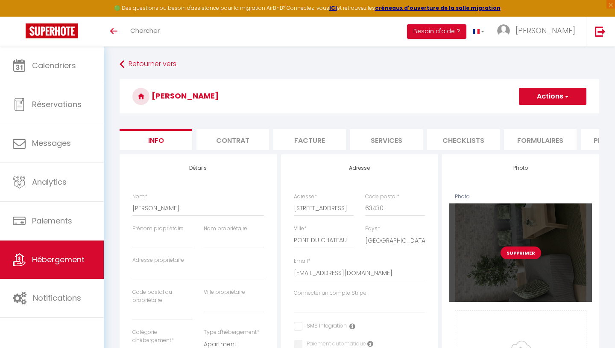
click at [517, 254] on button "Supprimer" at bounding box center [520, 253] width 41 height 13
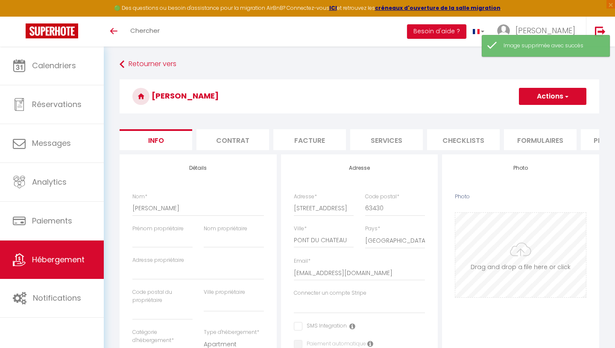
click at [515, 263] on input "Photo" at bounding box center [520, 255] width 131 height 85
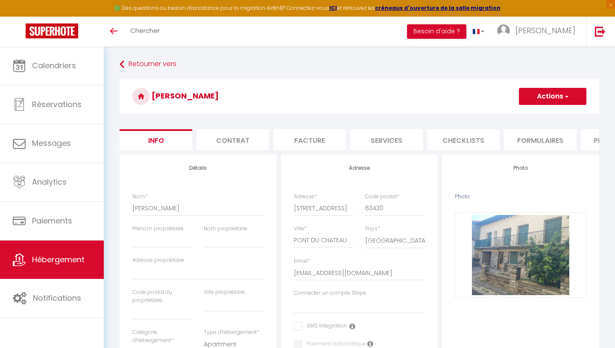
select select "3"
select select "2"
select select "1"
select select "15:00"
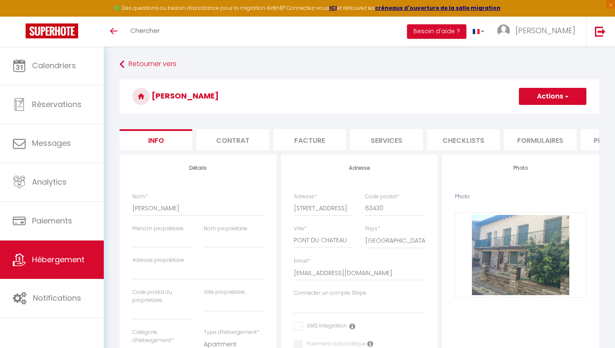
select select "23:45"
select select "11:00"
select select "30"
select select "120"
select select "28"
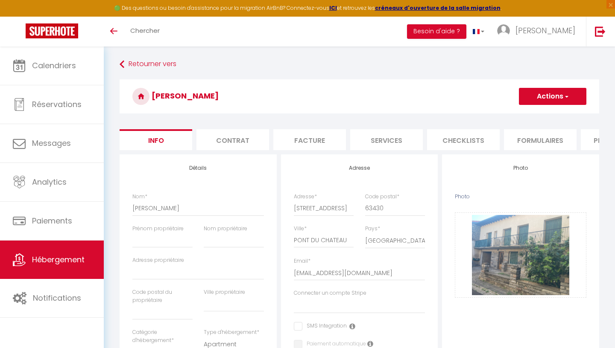
click at [529, 97] on button "Actions" at bounding box center [552, 96] width 67 height 17
click at [523, 117] on input "Enregistrer" at bounding box center [519, 115] width 32 height 9
click at [516, 117] on input "Enregistrer" at bounding box center [519, 115] width 32 height 9
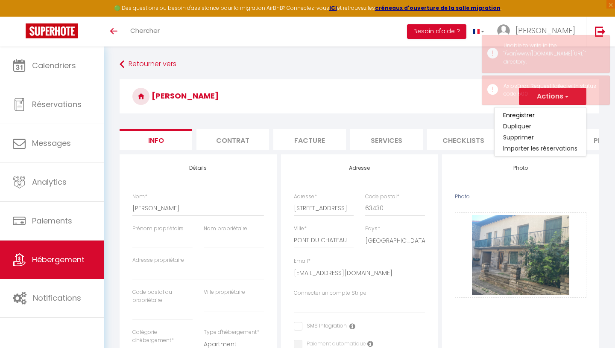
click at [509, 115] on input "Enregistrer" at bounding box center [519, 115] width 32 height 9
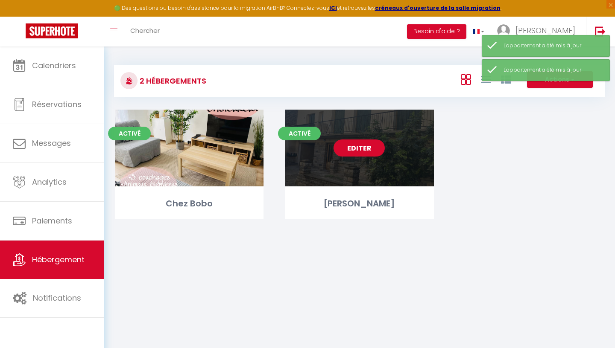
click at [363, 152] on link "Editer" at bounding box center [358, 148] width 51 height 17
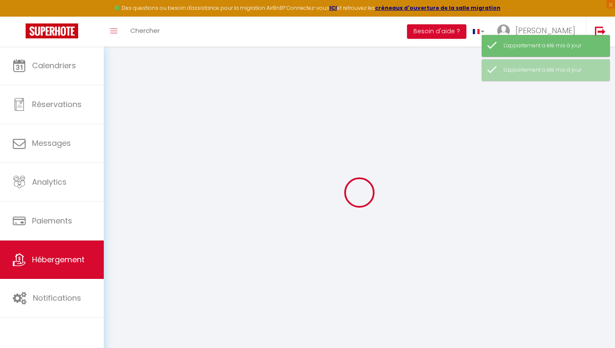
select select
select select "15:00"
select select "23:45"
select select "11:00"
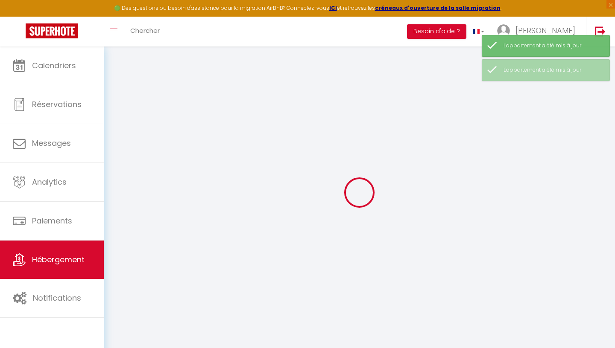
select select "30"
select select "120"
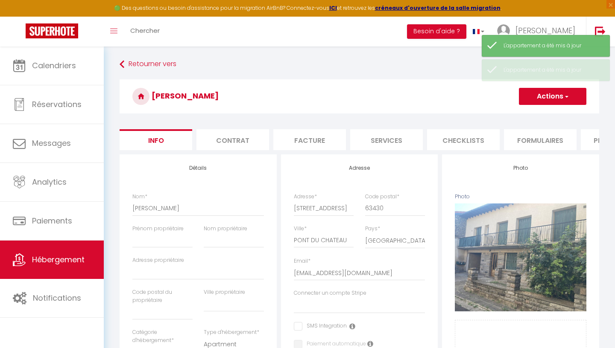
select select
checkbox input "false"
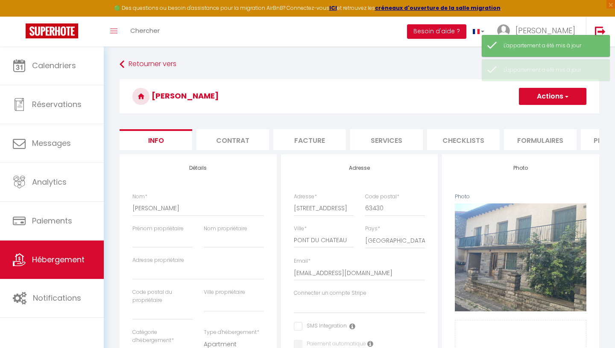
select select
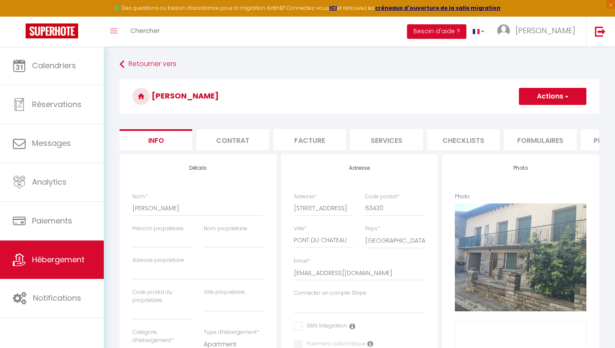
click at [588, 144] on li "Plateformes" at bounding box center [617, 139] width 73 height 21
select select
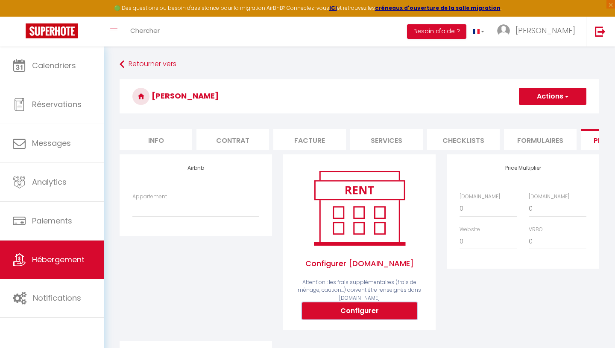
click at [368, 315] on button "Configurer" at bounding box center [359, 311] width 115 height 17
select select
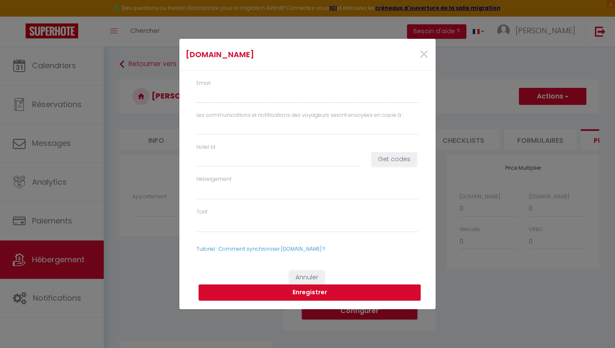
type input "[PERSON_NAME][EMAIL_ADDRESS][DOMAIN_NAME]"
type input "[EMAIL_ADDRESS][DOMAIN_NAME]"
select select
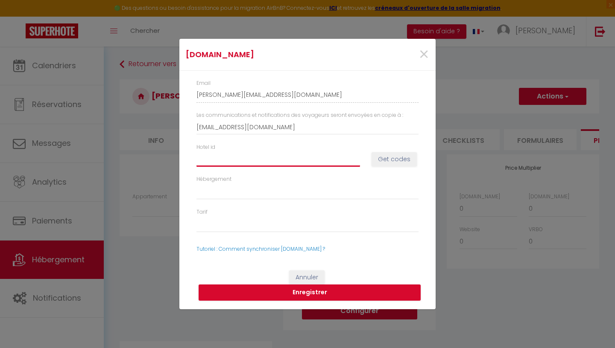
click at [331, 159] on input "Hotel id" at bounding box center [278, 159] width 164 height 15
type input "1"
select select
type input "12"
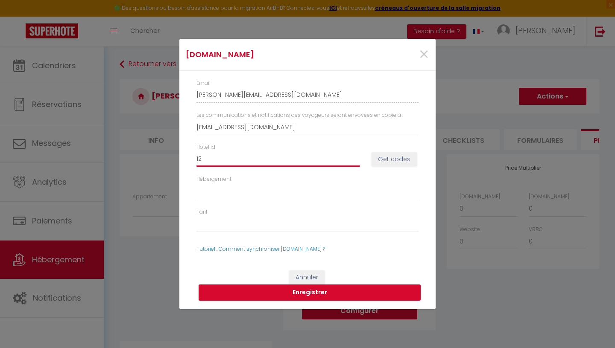
select select
type input "123"
select select
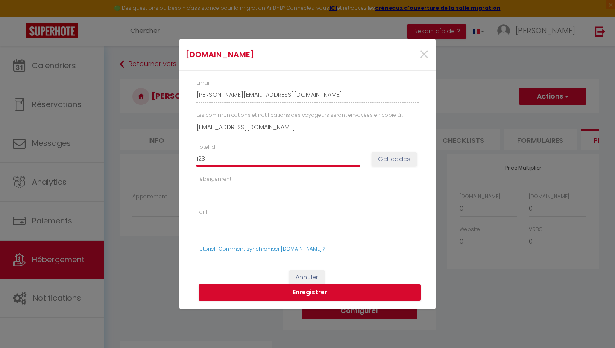
type input "1230"
select select
type input "12309"
select select
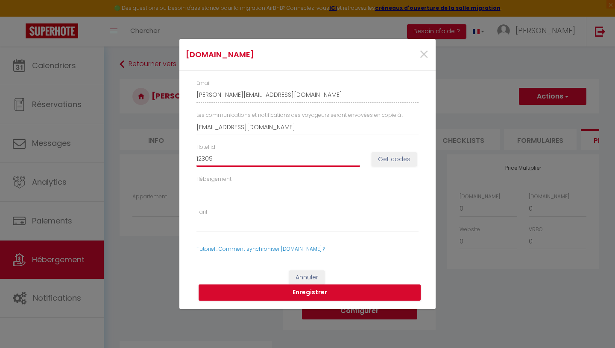
select select
type input "123090"
select select
type input "1230909"
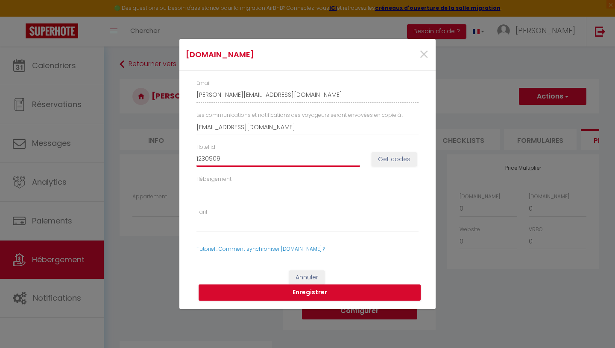
select select
type input "12309099"
select select
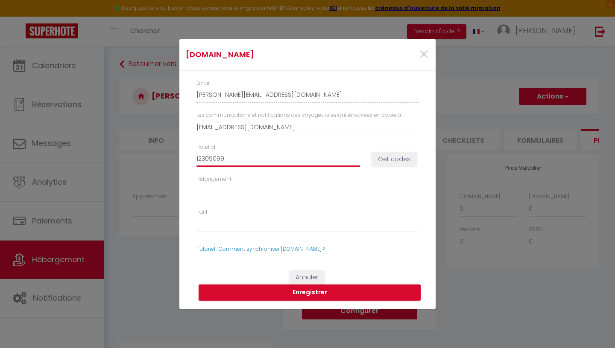
click at [210, 161] on input "12309099" at bounding box center [278, 159] width 164 height 15
type input "12303099"
select select
type input "12303099"
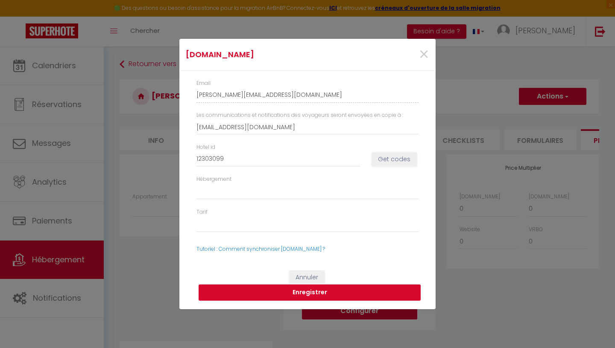
click at [257, 292] on button "Enregistrer" at bounding box center [310, 293] width 222 height 16
select select
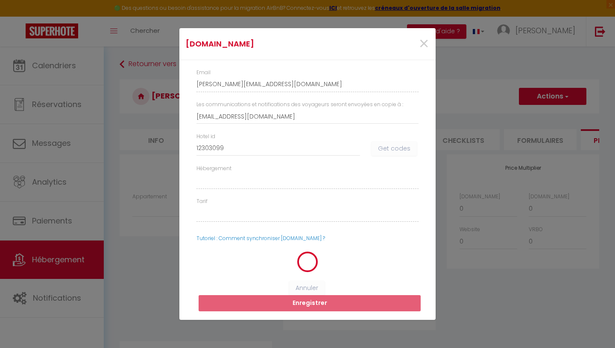
select select
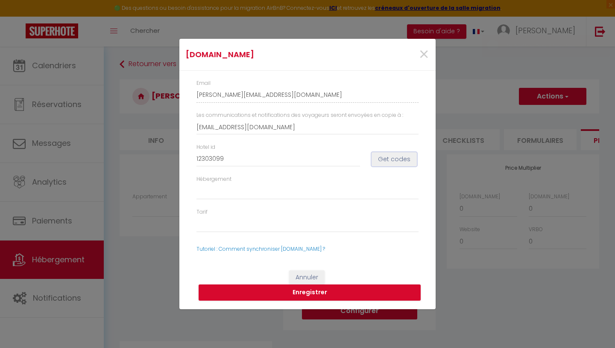
click at [387, 162] on button "Get codes" at bounding box center [393, 159] width 45 height 15
select select
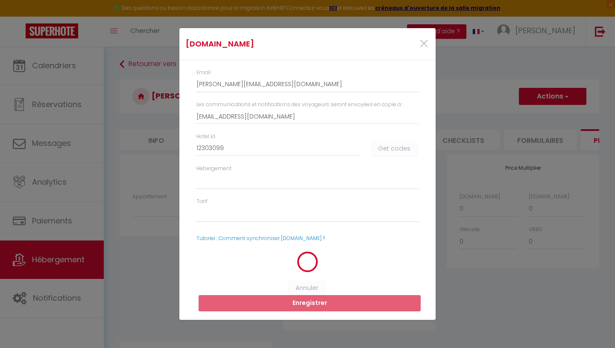
select select
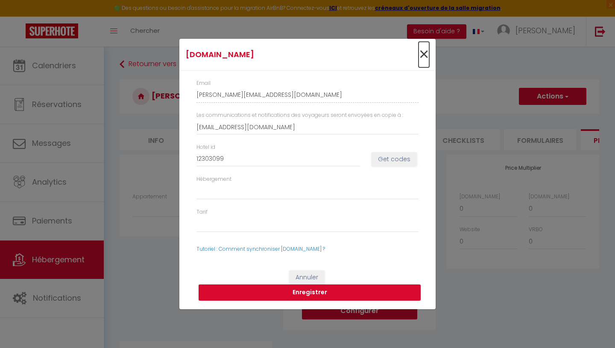
click at [425, 58] on span "×" at bounding box center [423, 55] width 11 height 26
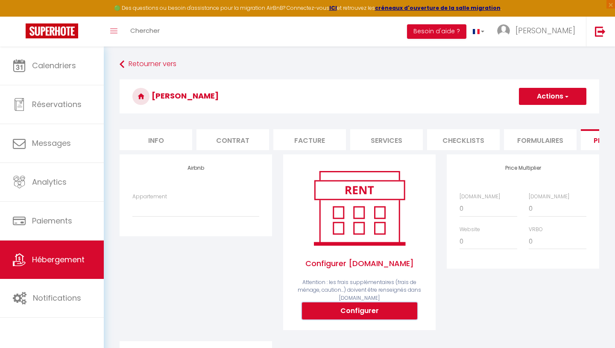
click at [377, 313] on button "Configurer" at bounding box center [359, 311] width 115 height 17
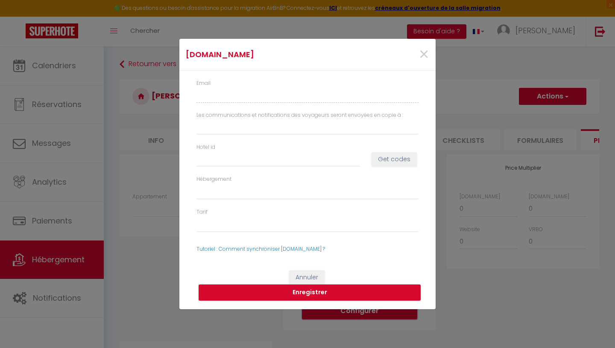
type input "[PERSON_NAME][EMAIL_ADDRESS][DOMAIN_NAME]"
type input "[EMAIL_ADDRESS][DOMAIN_NAME]"
select select
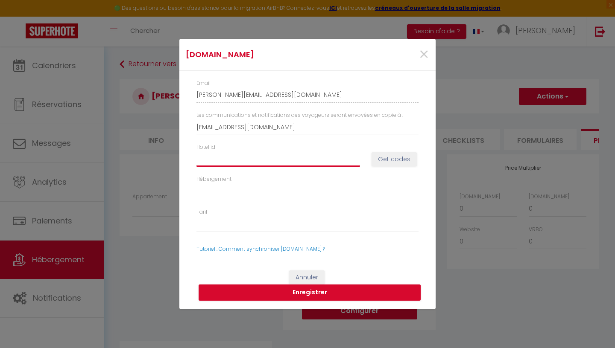
click at [339, 159] on input "Hotel id" at bounding box center [278, 159] width 164 height 15
type input "1"
select select
type input "12"
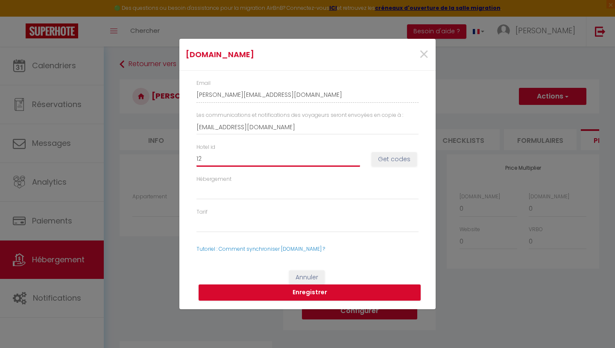
select select
type input "129"
select select
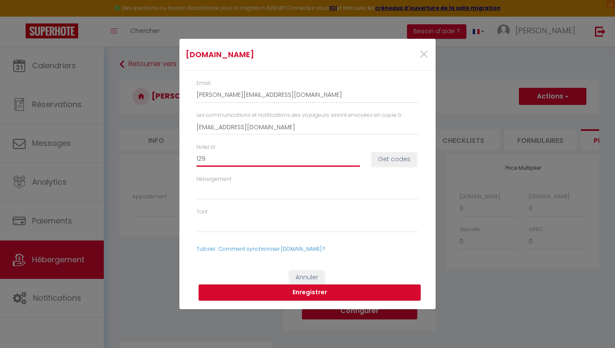
type input "1290"
select select
type input "12903"
select select
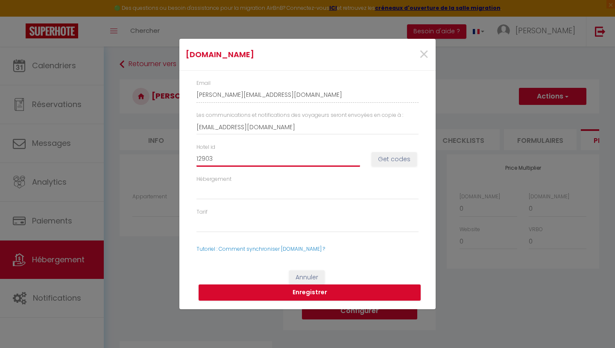
select select
type input "129030"
select select
type input "129030I"
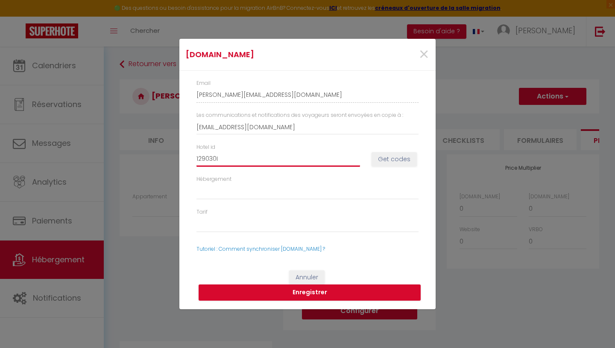
select select
type input "129030"
select select
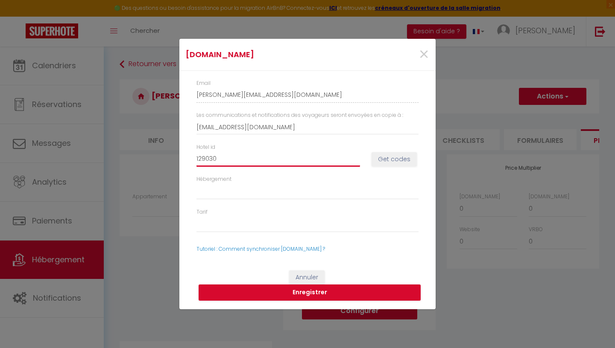
type input "1290309"
select select
type input "12903099"
select select
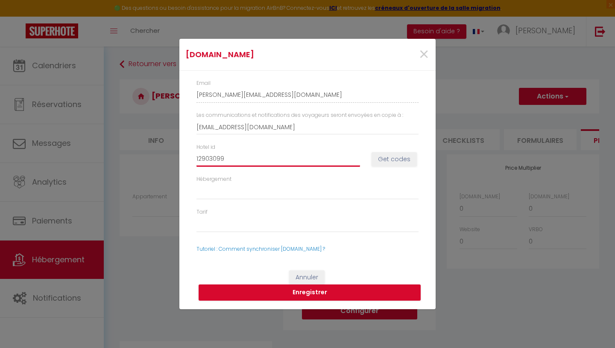
select select
type input "12903099"
click at [403, 162] on button "Get codes" at bounding box center [393, 159] width 45 height 15
select select
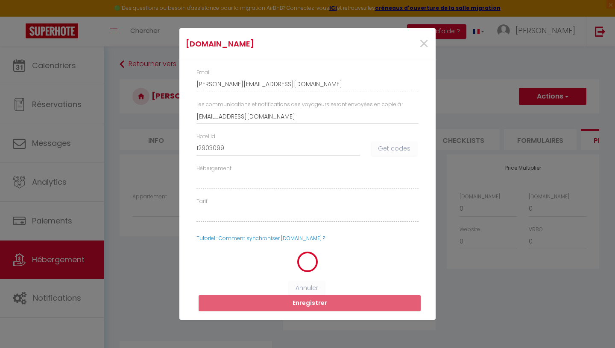
select select
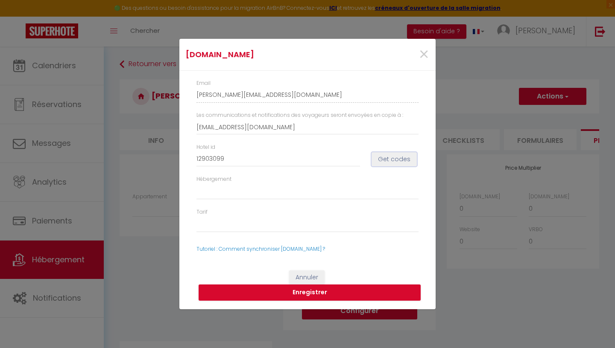
click at [404, 160] on button "Get codes" at bounding box center [393, 159] width 45 height 15
select select
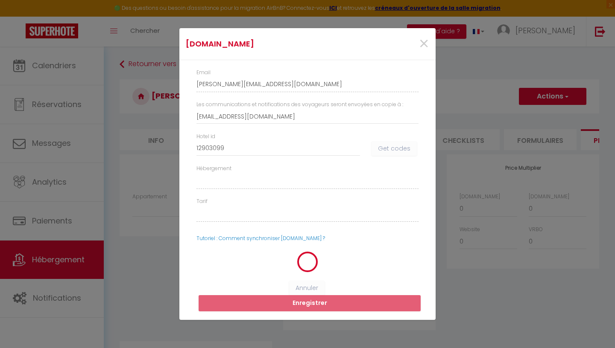
select select
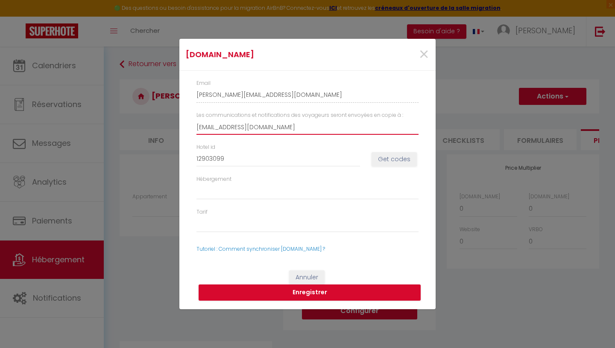
drag, startPoint x: 278, startPoint y: 129, endPoint x: 261, endPoint y: 135, distance: 18.4
click at [261, 135] on input "[EMAIL_ADDRESS][DOMAIN_NAME]" at bounding box center [307, 127] width 222 height 15
drag, startPoint x: 237, startPoint y: 126, endPoint x: 192, endPoint y: 121, distance: 45.1
click at [196, 122] on input "[EMAIL_ADDRESS][DOMAIN_NAME]" at bounding box center [307, 127] width 222 height 15
type input "c@[DOMAIN_NAME]"
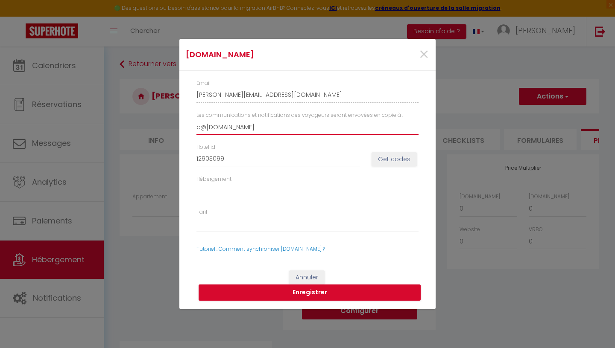
select select
type input "[EMAIL_ADDRESS][DOMAIN_NAME]"
select select
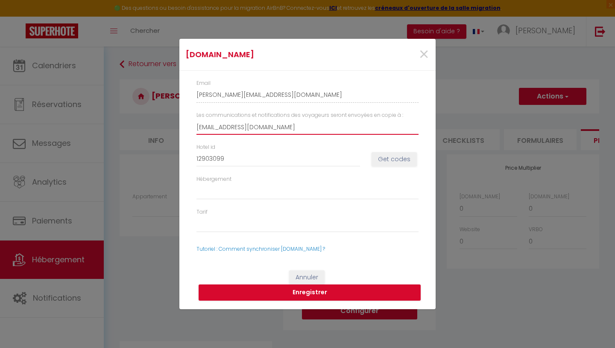
type input "[EMAIL_ADDRESS][DOMAIN_NAME]"
select select
type input "[EMAIL_ADDRESS][DOMAIN_NAME]"
select select
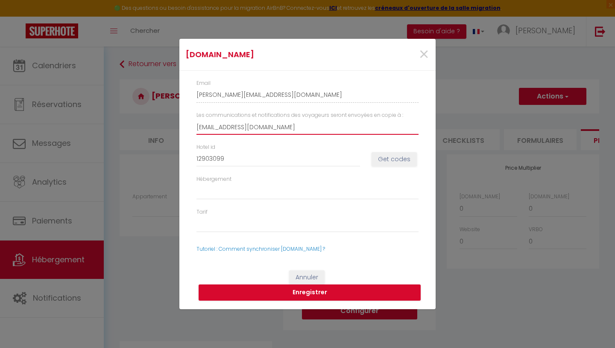
select select
type input "[EMAIL_ADDRESS][DOMAIN_NAME]"
select select
type input "[EMAIL_ADDRESS][DOMAIN_NAME]"
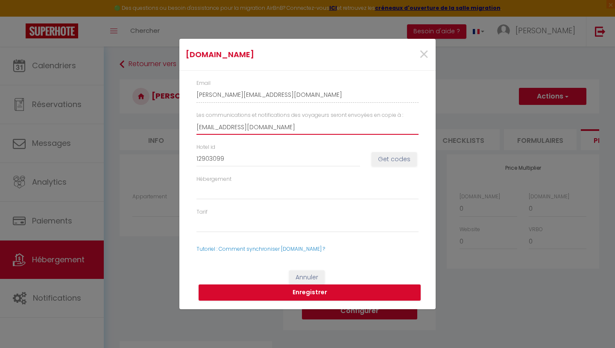
select select
type input "[EMAIL_ADDRESS][DOMAIN_NAME]"
select select
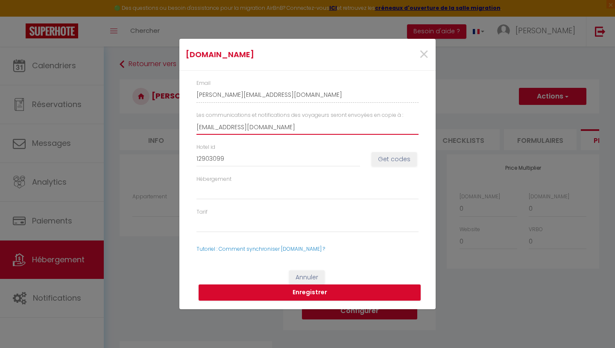
type input "[EMAIL_ADDRESS][DOMAIN_NAME]"
select select
type input "[EMAIL_ADDRESS][DOMAIN_NAME]"
select select
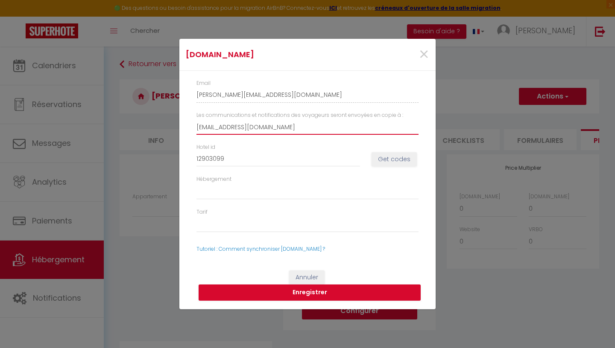
select select
type input "[EMAIL_ADDRESS][DOMAIN_NAME]"
select select
type input "[EMAIL_ADDRESS][DOMAIN_NAME]"
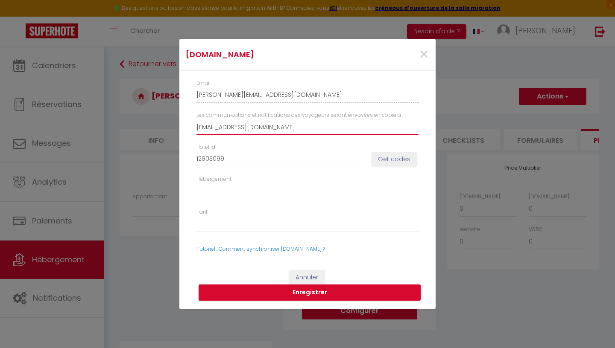
select select
type input "[EMAIL_ADDRESS][DOMAIN_NAME]"
select select
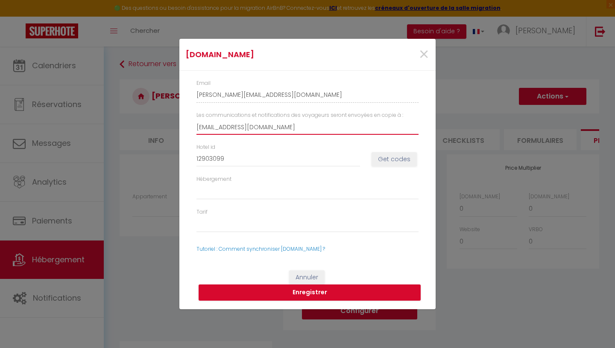
type input "[EMAIL_ADDRESS][DOMAIN_NAME]"
select select
type input "[EMAIL_ADDRESS][DOMAIN_NAME]"
select select
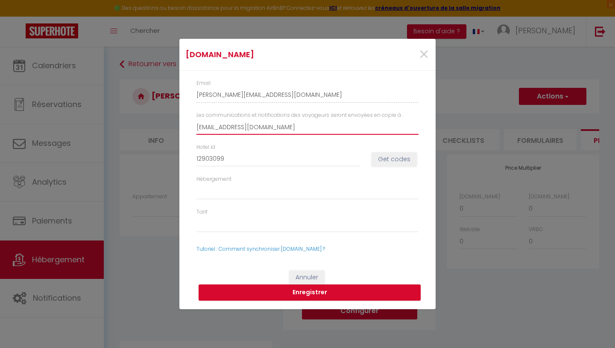
select select
type input "[EMAIL_ADDRESS][DOMAIN_NAME]"
select select
type input "[EMAIL_ADDRESS][DOMAIN_NAME]"
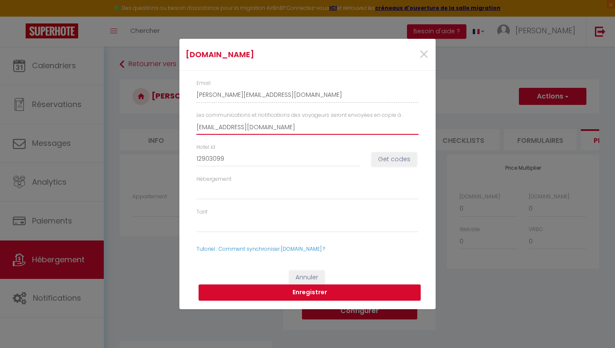
select select
type input "[EMAIL_ADDRESS][DOMAIN_NAME]"
select select
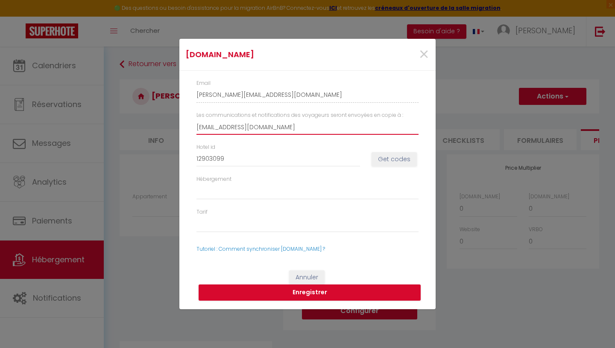
type input "[EMAIL_ADDRESS][DOMAIN_NAME]"
select select
click at [216, 126] on input "[EMAIL_ADDRESS][DOMAIN_NAME]" at bounding box center [307, 127] width 222 height 15
type input "[EMAIL_ADDRESS][DOMAIN_NAME]"
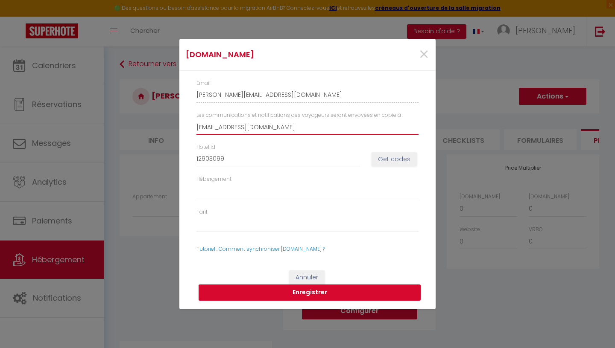
select select
type input "[EMAIL_ADDRESS][DOMAIN_NAME]"
select select
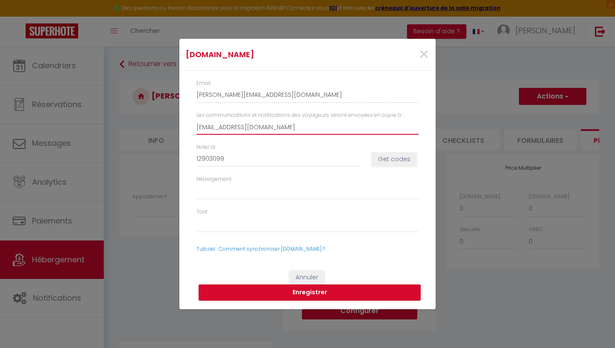
select select
type input "[EMAIL_ADDRESS][DOMAIN_NAME]"
click at [388, 162] on button "Get codes" at bounding box center [393, 159] width 45 height 15
select select
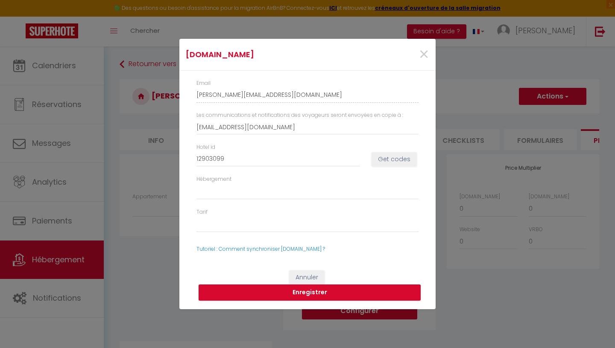
select select
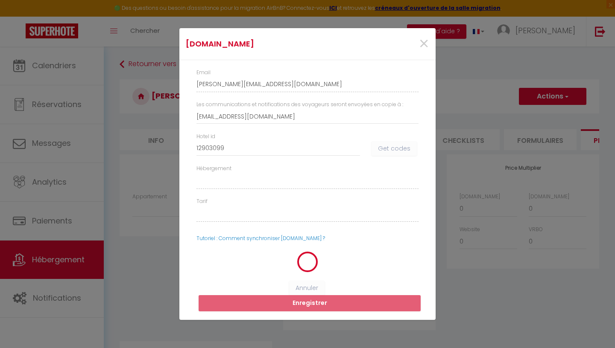
select select
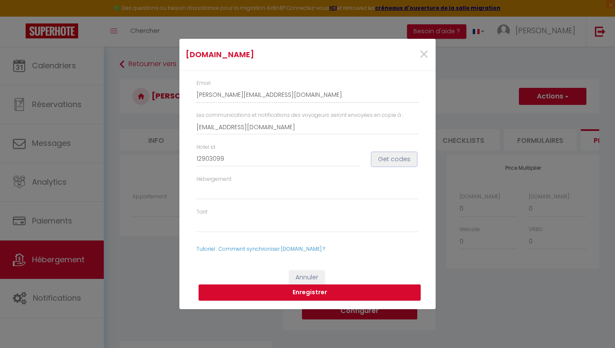
click at [394, 161] on button "Get codes" at bounding box center [393, 159] width 45 height 15
select select
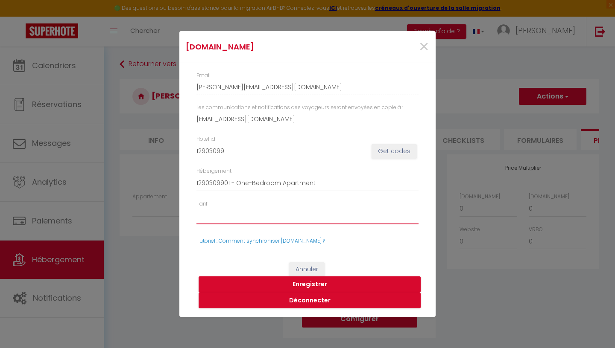
click option "53557009 - Flexible" at bounding box center [0, 0] width 0 height 0
click option "1290309901 - One-Bedroom Apartment" at bounding box center [0, 0] width 0 height 0
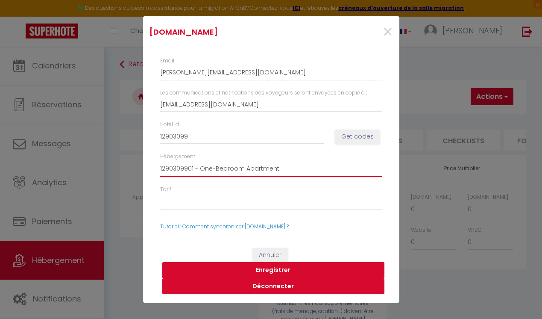
click option "1290309901 - One-Bedroom Apartment" at bounding box center [0, 0] width 0 height 0
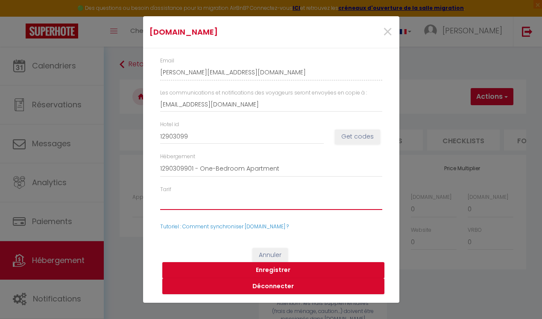
click at [160, 193] on select "53557009 - Flexible" at bounding box center [271, 201] width 222 height 16
click at [388, 30] on span "×" at bounding box center [387, 32] width 11 height 26
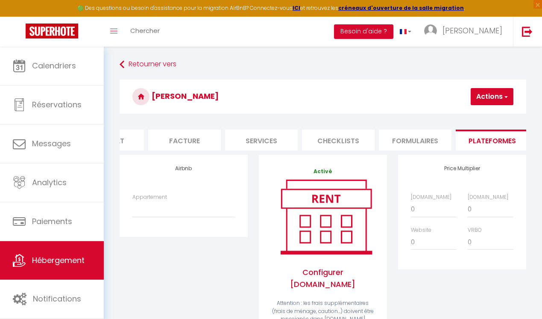
scroll to position [0, 130]
click at [488, 140] on li "Plateformes" at bounding box center [486, 139] width 73 height 21
type input "[PERSON_NAME][EMAIL_ADDRESS][DOMAIN_NAME]"
type input "[EMAIL_ADDRESS][DOMAIN_NAME]"
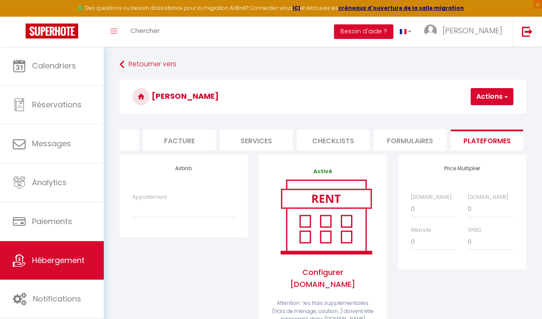
select select
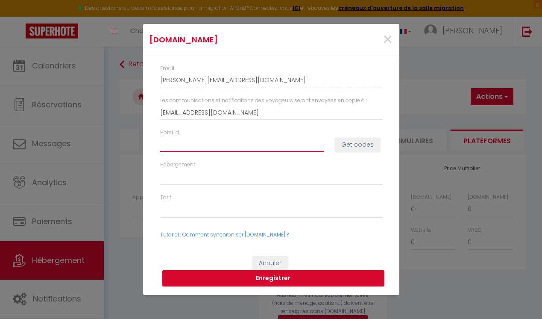
click at [272, 147] on input "Hotel id" at bounding box center [242, 144] width 164 height 15
type input "1"
select select
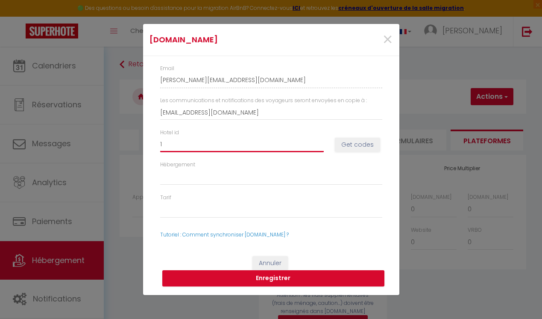
type input "12"
select select
type input "129"
select select
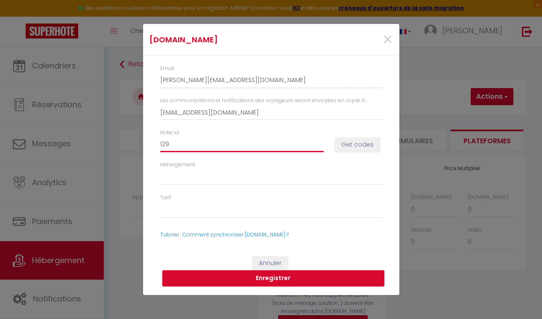
select select
type input "1290"
select select
type input "12903"
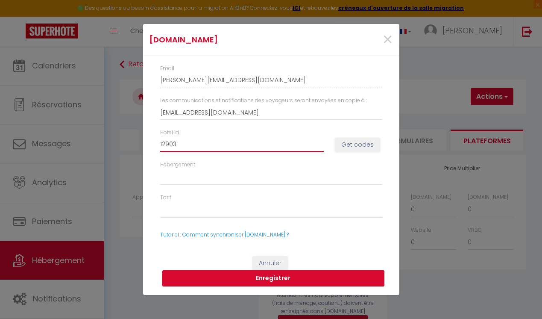
select select
type input "129030"
click at [360, 146] on button "Get codes" at bounding box center [357, 144] width 45 height 15
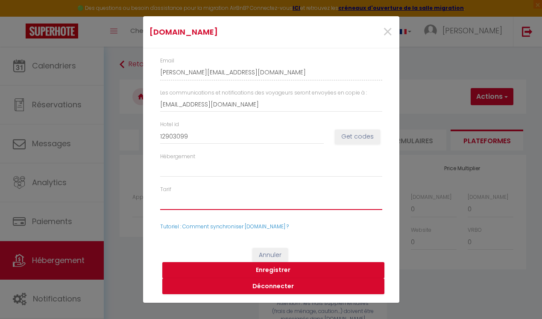
click option "53557009 - Flexible" at bounding box center [0, 0] width 0 height 0
click at [388, 35] on span "×" at bounding box center [387, 32] width 11 height 26
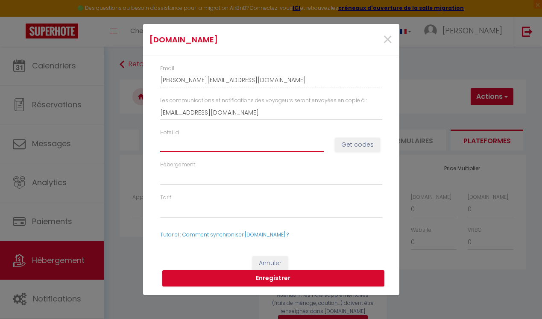
click at [235, 145] on input "Hotel id" at bounding box center [242, 144] width 164 height 15
click at [345, 143] on button "Get codes" at bounding box center [357, 144] width 45 height 15
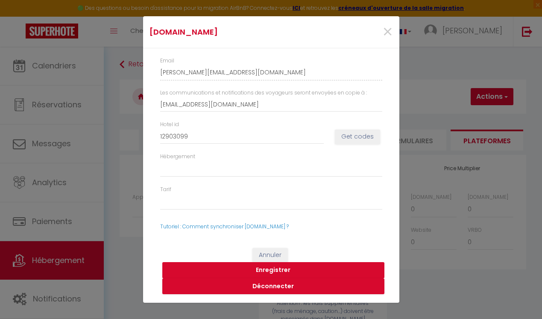
click at [264, 268] on button "Enregistrer" at bounding box center [273, 270] width 222 height 16
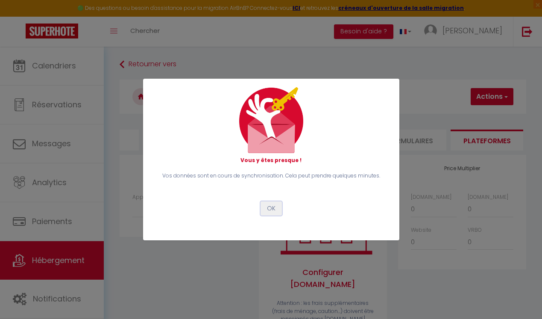
click at [272, 210] on button "OK" at bounding box center [270, 208] width 21 height 15
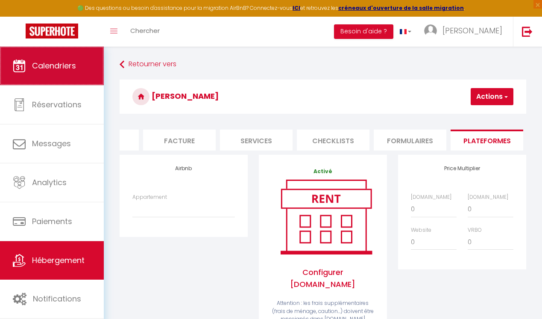
click at [63, 71] on span "Calendriers" at bounding box center [54, 65] width 44 height 11
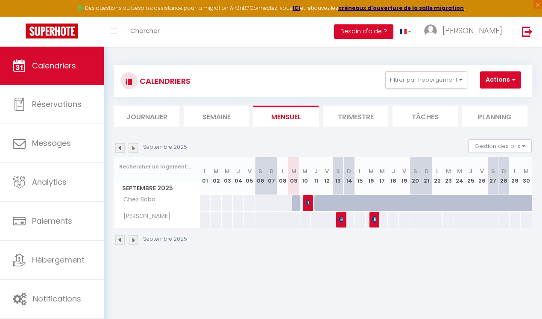
click at [344, 222] on div at bounding box center [340, 219] width 11 height 16
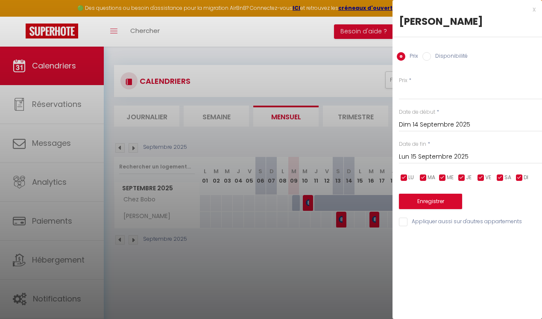
click at [324, 234] on div at bounding box center [271, 159] width 542 height 319
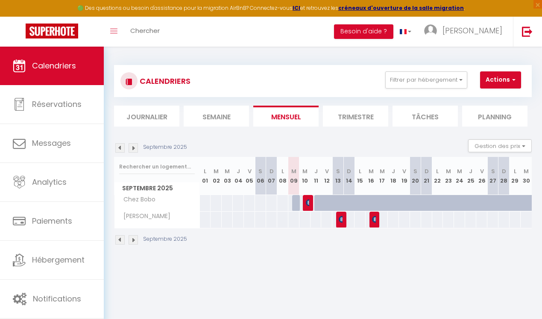
click at [308, 202] on img at bounding box center [309, 202] width 7 height 7
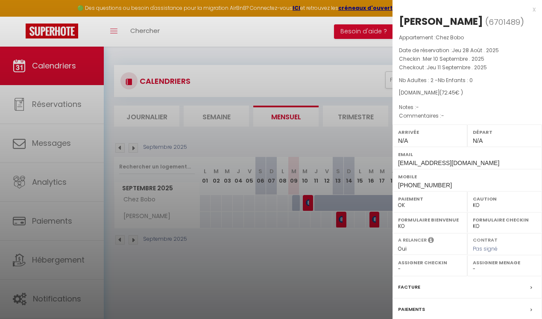
click at [334, 248] on div at bounding box center [271, 159] width 542 height 319
